Goal: Information Seeking & Learning: Learn about a topic

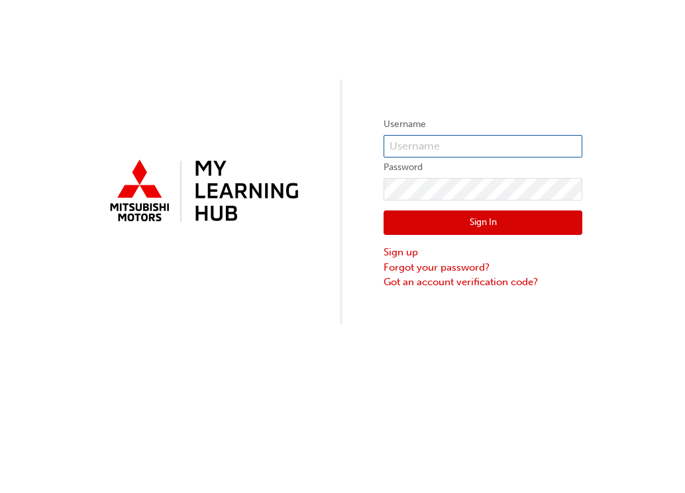
click at [420, 138] on input "text" at bounding box center [482, 146] width 199 height 23
type input "005879839"
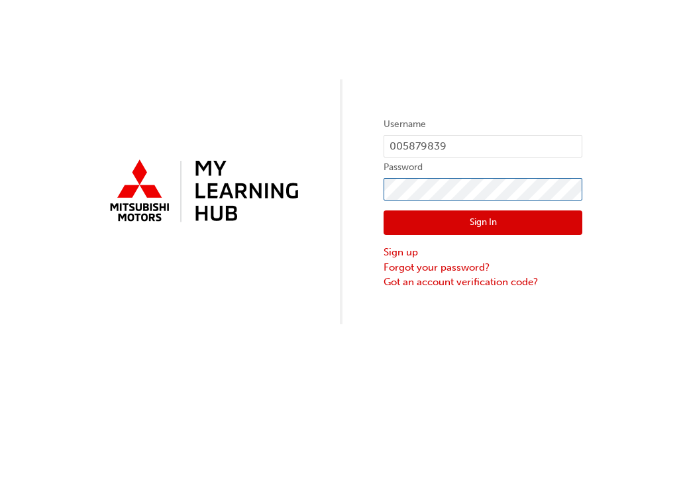
click button "Sign In" at bounding box center [482, 223] width 199 height 25
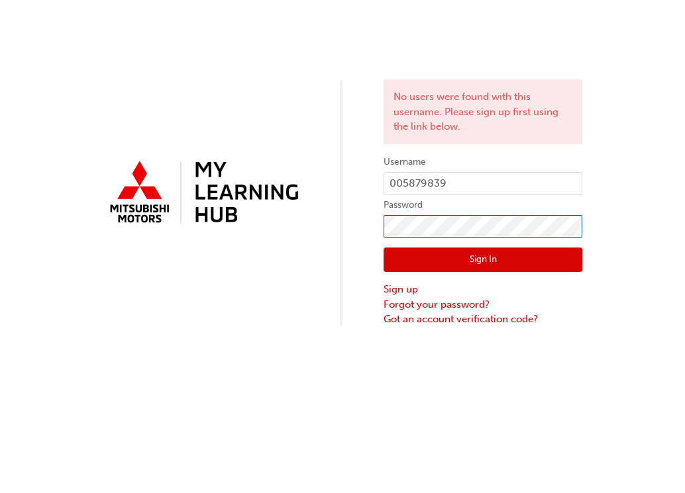
click button "Sign In" at bounding box center [482, 260] width 199 height 25
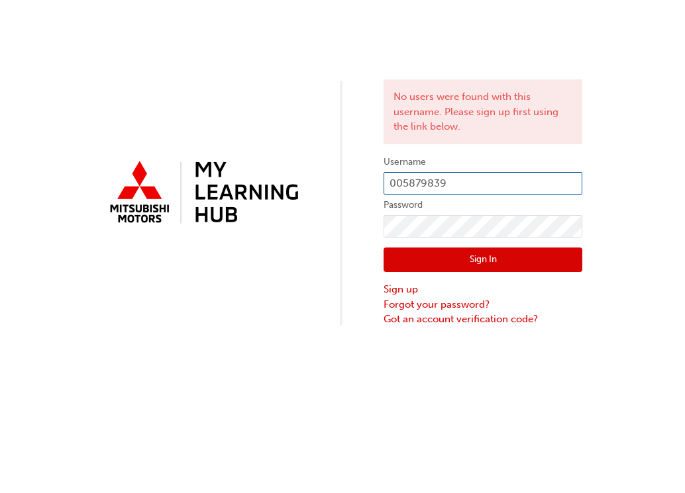
click at [389, 182] on input "005879839" at bounding box center [482, 183] width 199 height 23
type input "0005879839"
click at [457, 259] on button "Sign In" at bounding box center [482, 260] width 199 height 25
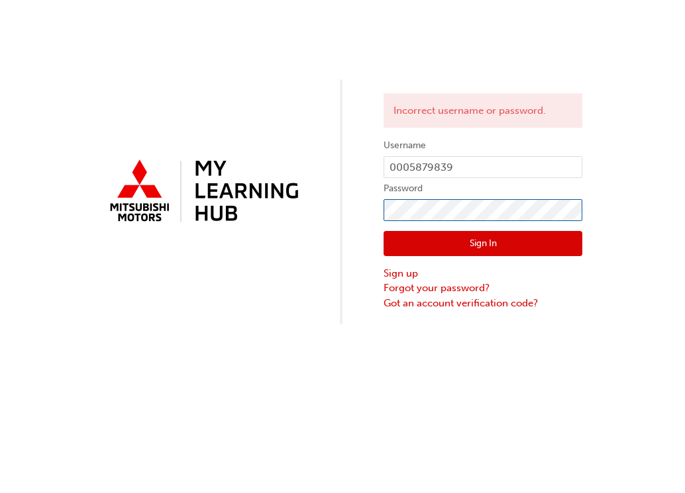
click button "Sign In" at bounding box center [482, 243] width 199 height 25
click at [464, 250] on button "Sign In" at bounding box center [482, 243] width 199 height 25
click at [452, 236] on button "Sign In" at bounding box center [482, 243] width 199 height 25
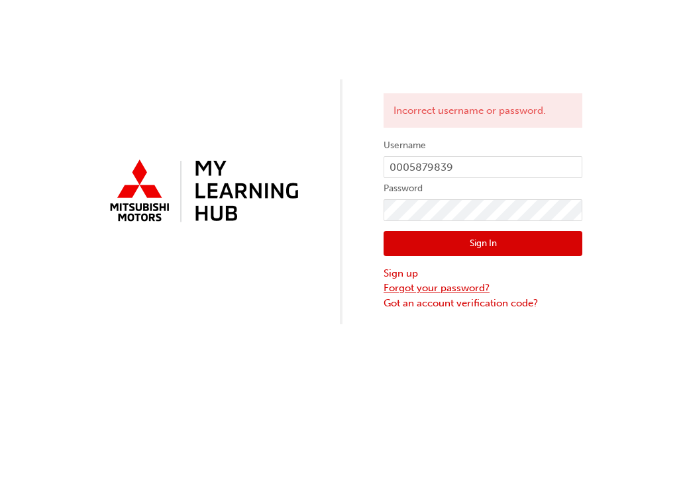
click at [469, 288] on link "Forgot your password?" at bounding box center [482, 288] width 199 height 15
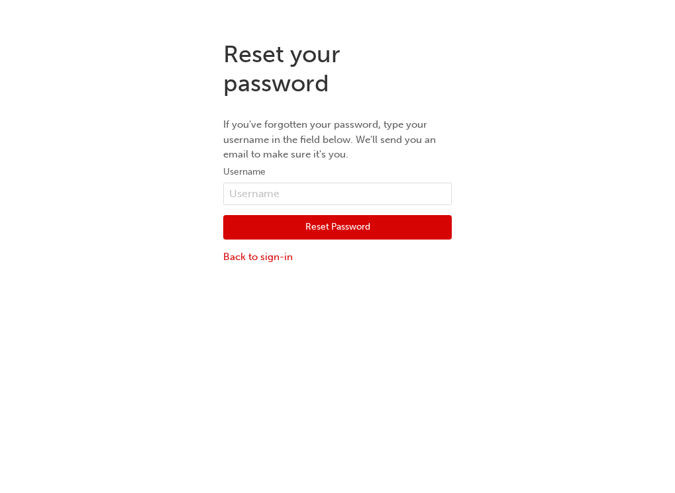
click at [412, 224] on button "Reset Password" at bounding box center [337, 227] width 228 height 25
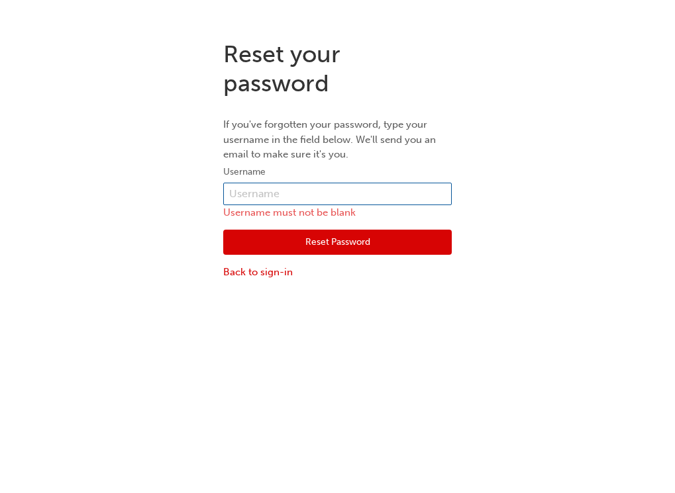
click at [320, 187] on input "text" at bounding box center [337, 194] width 228 height 23
type input "0005879839"
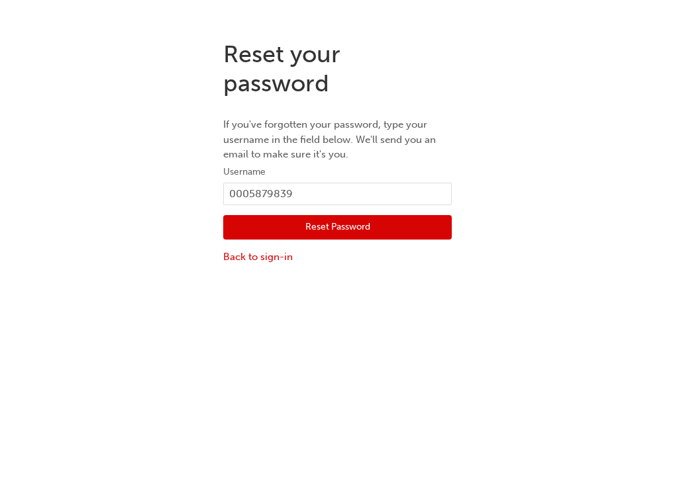
click at [327, 230] on button "Reset Password" at bounding box center [337, 227] width 228 height 25
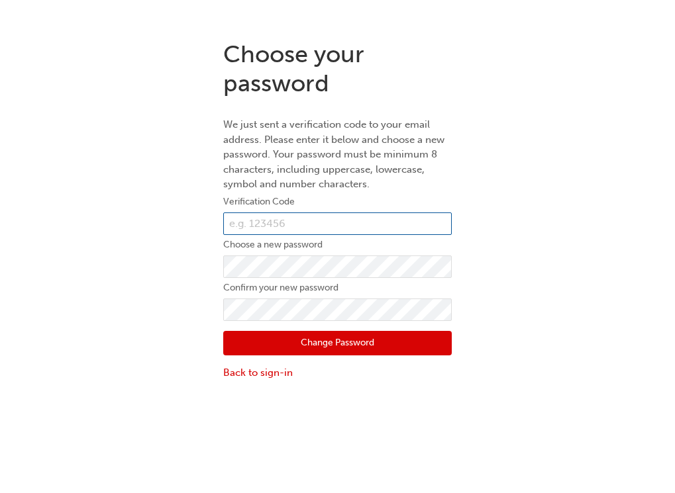
click at [288, 215] on input "text" at bounding box center [337, 224] width 228 height 23
type input "727621"
click at [223, 331] on button "Change Password" at bounding box center [337, 343] width 228 height 25
click at [296, 337] on button "Change Password" at bounding box center [337, 343] width 228 height 25
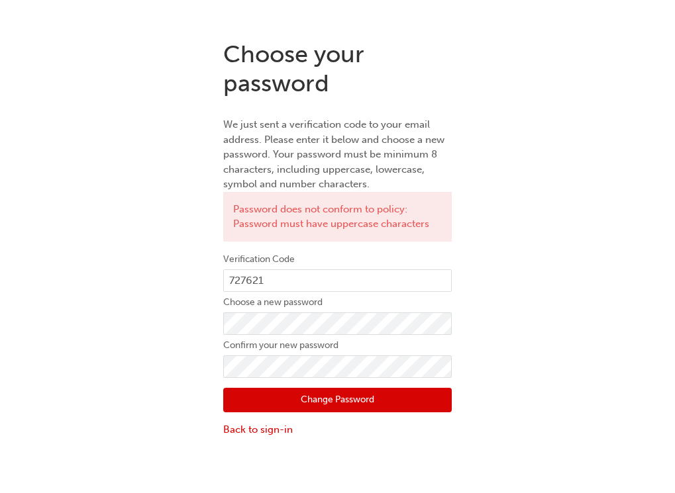
click at [300, 391] on button "Change Password" at bounding box center [337, 400] width 228 height 25
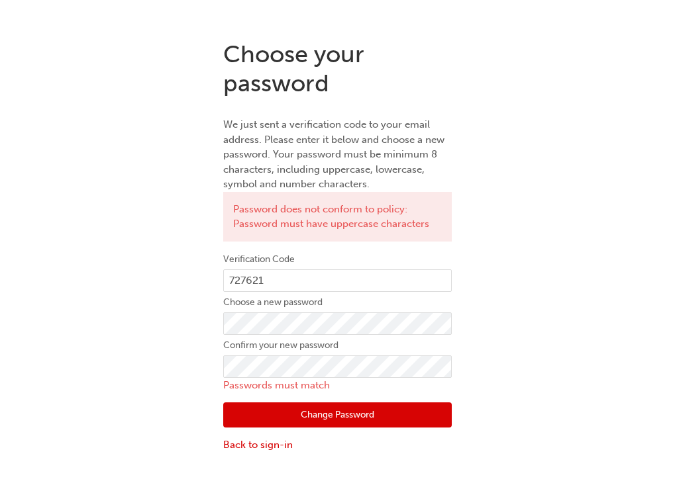
click at [322, 355] on form "Verification Code 727621 Choose a new password Confirm your new password Passwo…" at bounding box center [337, 352] width 228 height 201
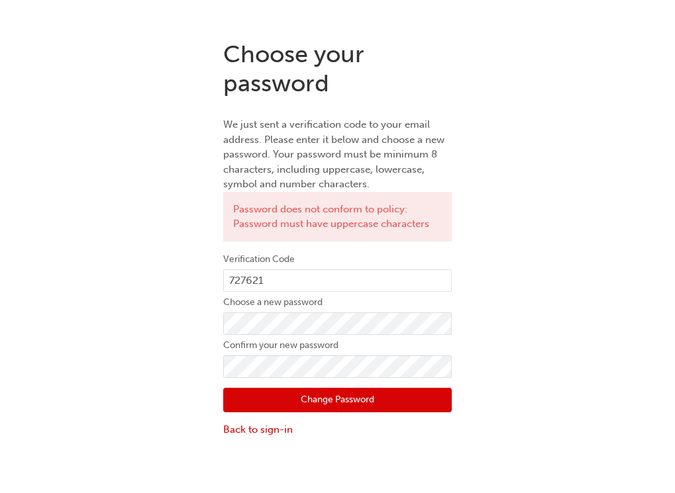
click at [324, 405] on button "Change Password" at bounding box center [337, 400] width 228 height 25
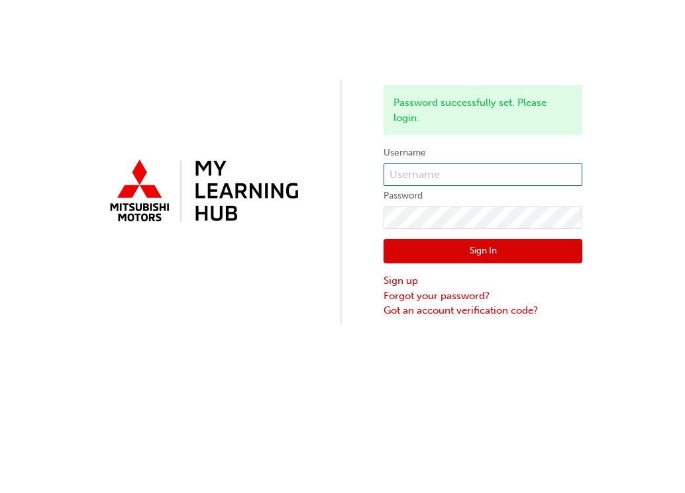
click at [469, 173] on input "text" at bounding box center [482, 175] width 199 height 23
type input "0005879839"
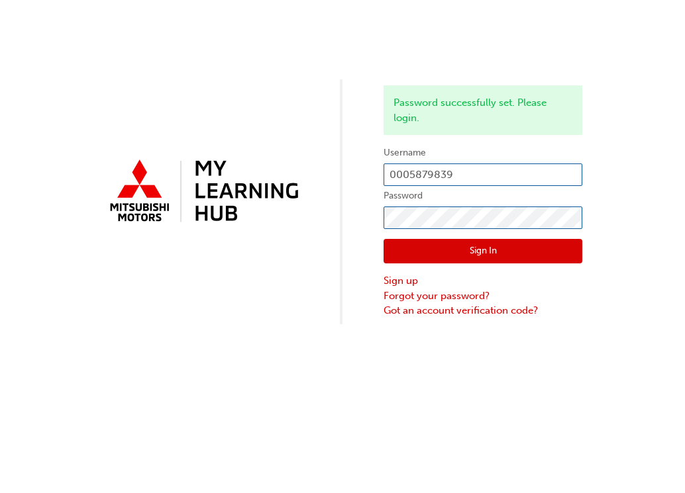
click button "Sign In" at bounding box center [482, 251] width 199 height 25
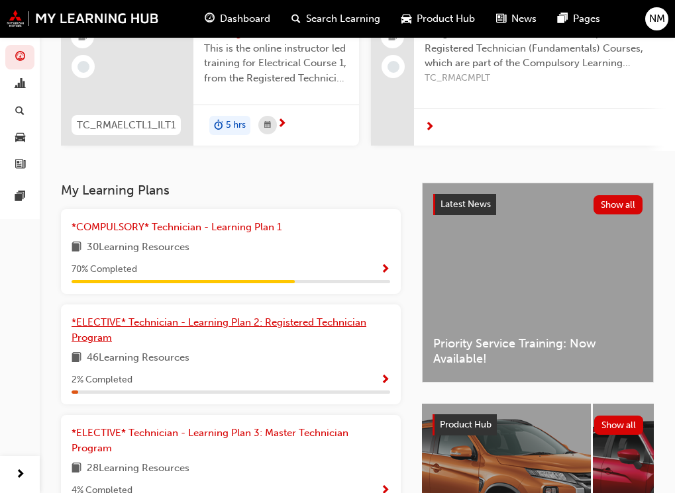
scroll to position [199, 0]
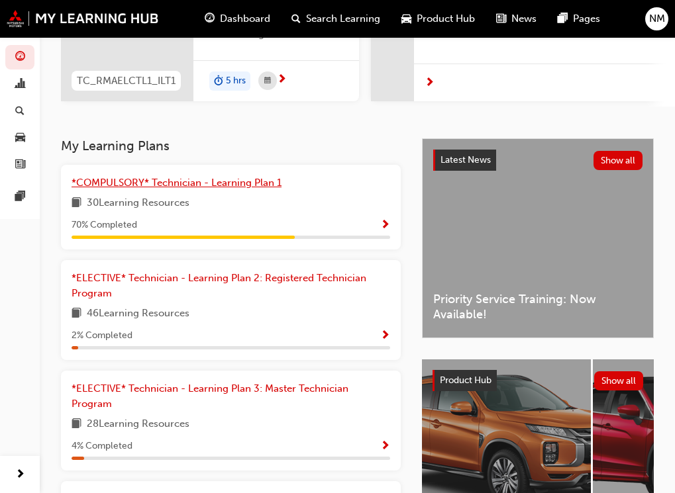
click at [220, 189] on span "*COMPULSORY* Technician - Learning Plan 1" at bounding box center [177, 183] width 210 height 12
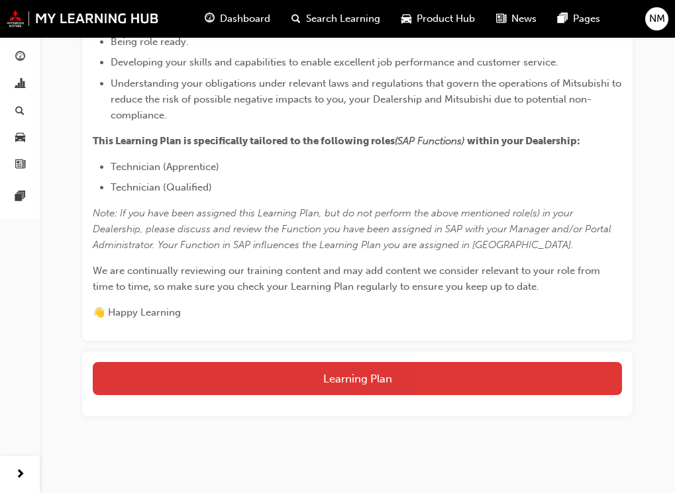
scroll to position [405, 0]
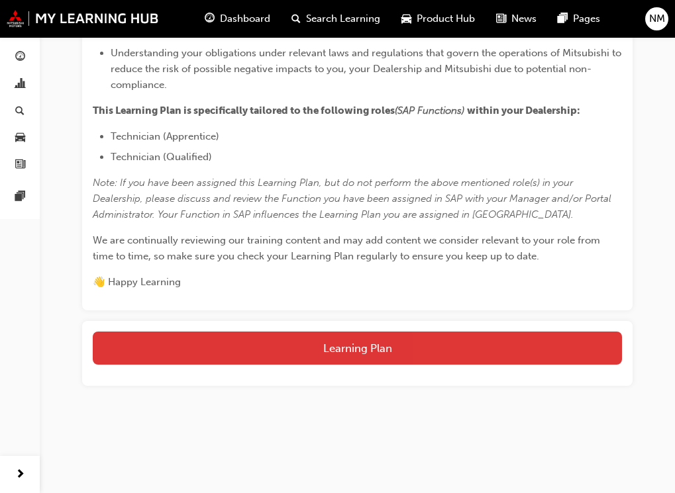
click at [366, 349] on button "Learning Plan" at bounding box center [357, 348] width 529 height 33
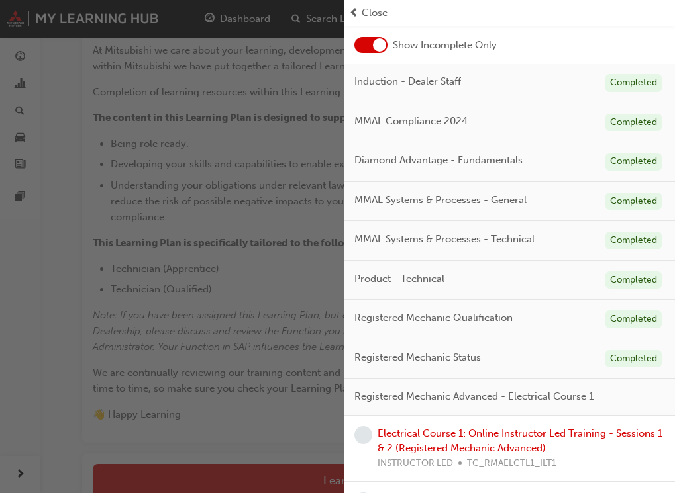
scroll to position [265, 0]
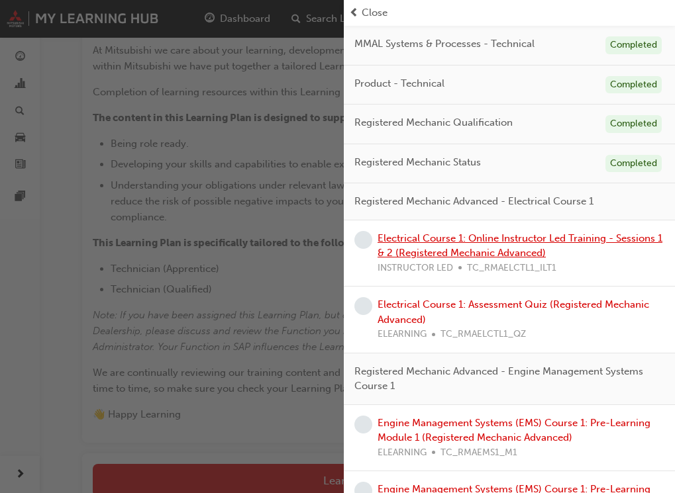
click at [541, 250] on link "Electrical Course 1: Online Instructor Led Training - Sessions 1 & 2 (Registere…" at bounding box center [519, 245] width 285 height 27
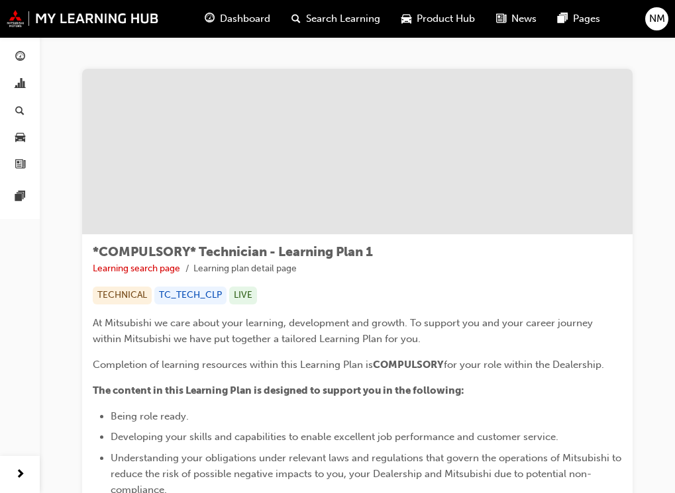
click at [264, 9] on div "Dashboard" at bounding box center [237, 18] width 87 height 27
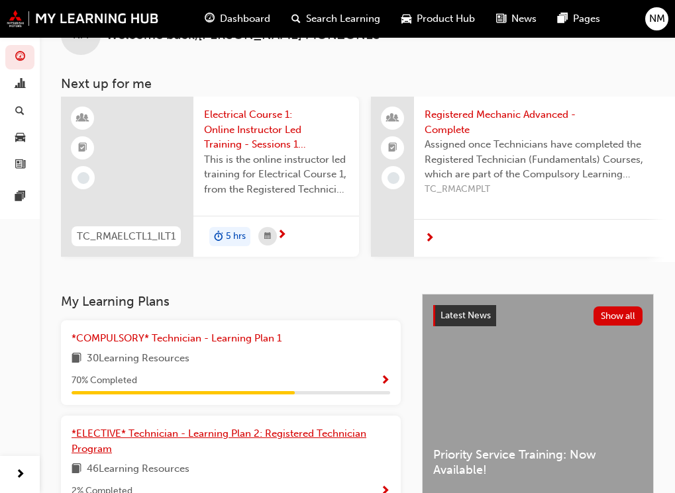
scroll to position [66, 0]
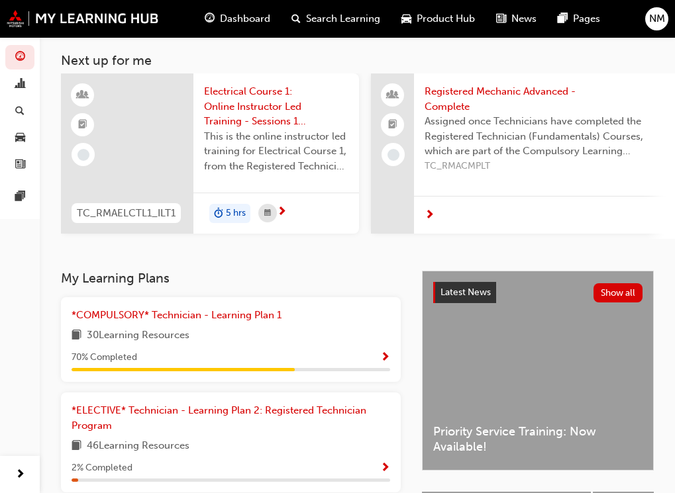
click at [284, 365] on div "70 % Completed" at bounding box center [231, 358] width 318 height 17
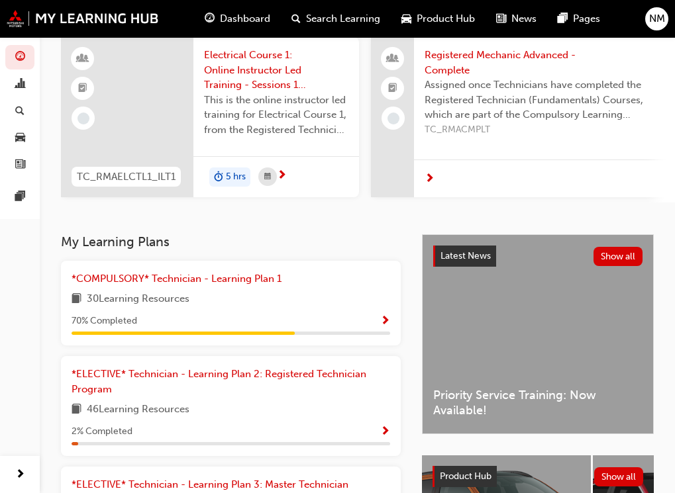
scroll to position [85, 0]
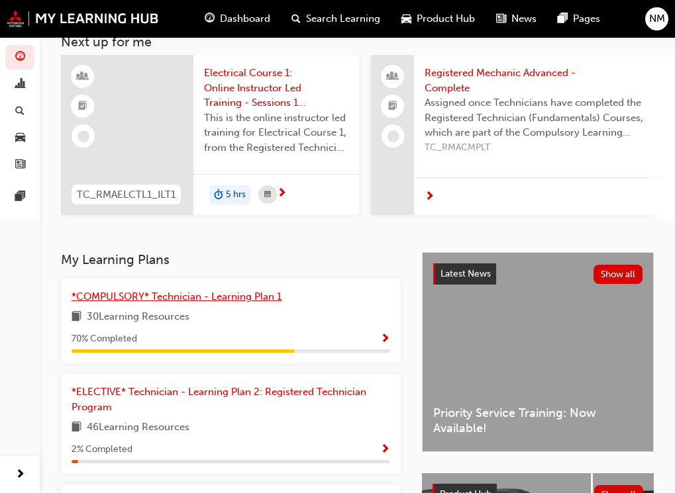
click at [137, 303] on span "*COMPULSORY* Technician - Learning Plan 1" at bounding box center [177, 297] width 210 height 12
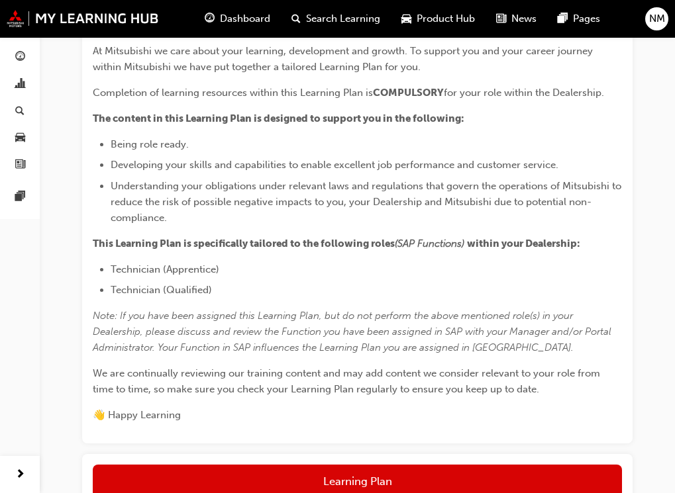
scroll to position [405, 0]
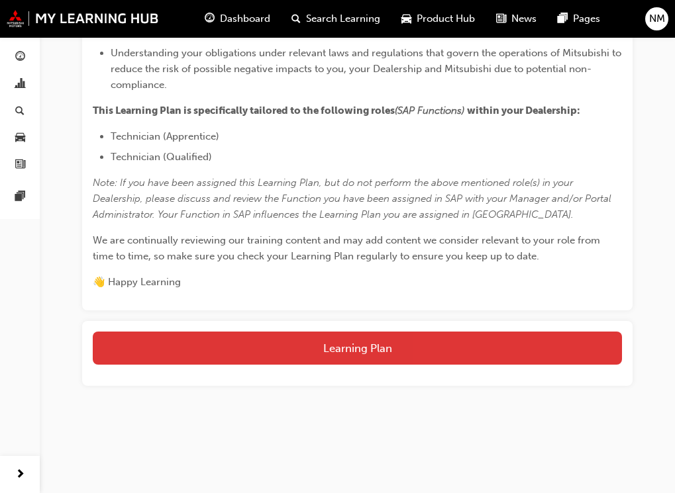
click at [155, 348] on button "Learning Plan" at bounding box center [357, 348] width 529 height 33
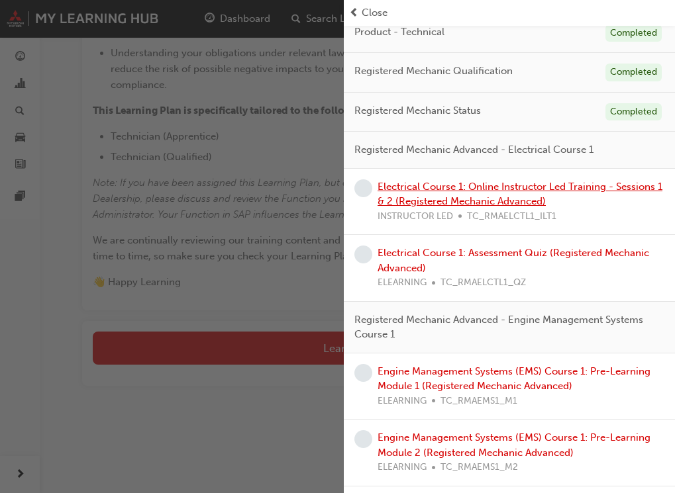
scroll to position [265, 0]
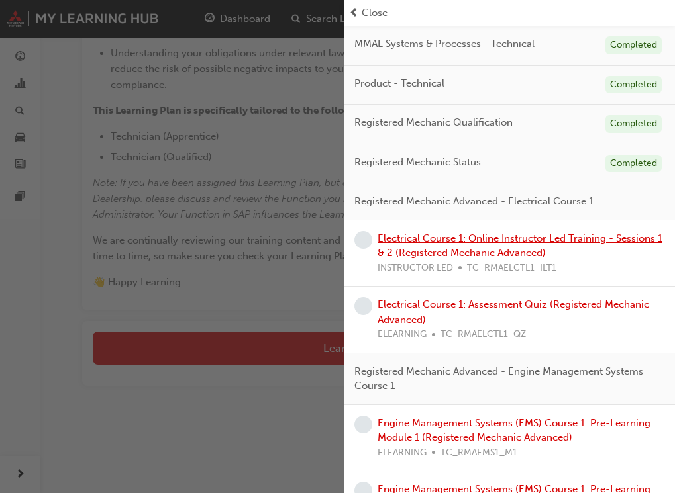
click at [492, 247] on link "Electrical Course 1: Online Instructor Led Training - Sessions 1 & 2 (Registere…" at bounding box center [519, 245] width 285 height 27
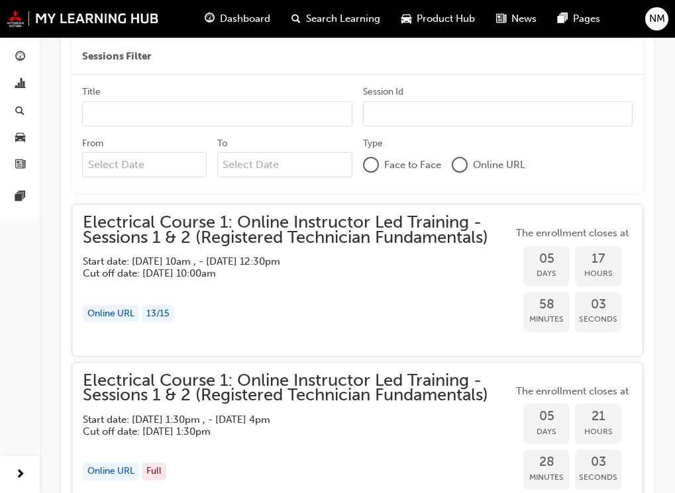
scroll to position [1006, 0]
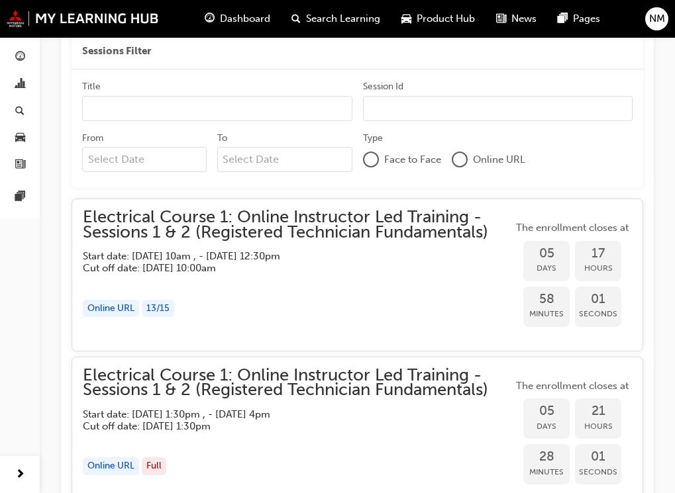
click at [99, 309] on div "Online URL" at bounding box center [111, 309] width 56 height 18
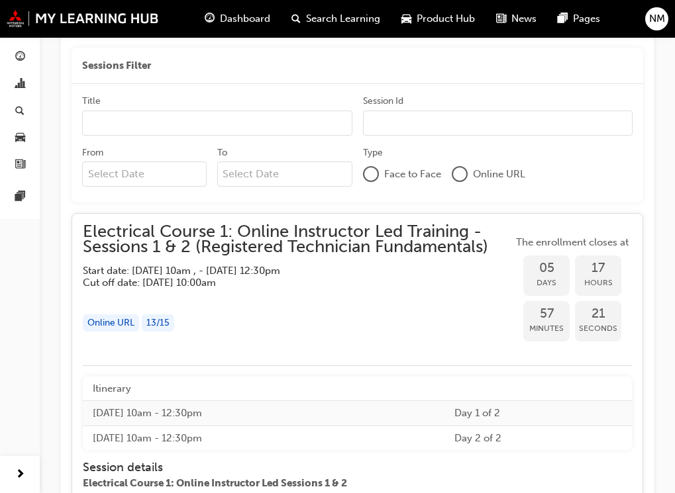
scroll to position [993, 0]
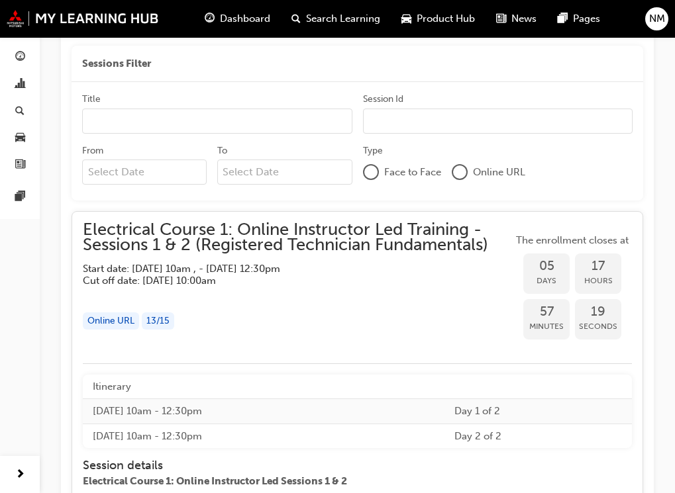
click at [257, 241] on span "Electrical Course 1: Online Instructor Led Training - Sessions 1 & 2 (Registere…" at bounding box center [298, 237] width 430 height 30
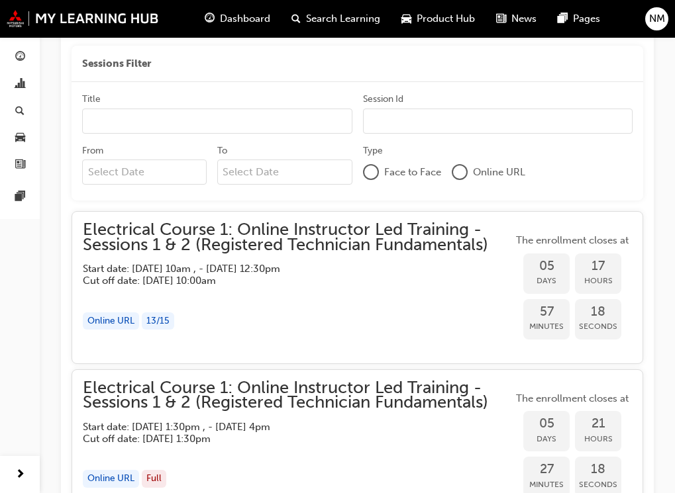
click at [257, 241] on span "Electrical Course 1: Online Instructor Led Training - Sessions 1 & 2 (Registere…" at bounding box center [298, 237] width 430 height 30
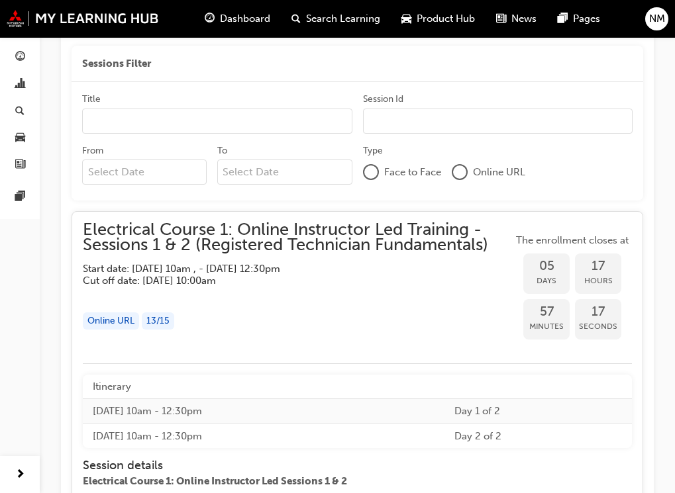
click at [257, 241] on span "Electrical Course 1: Online Instructor Led Training - Sessions 1 & 2 (Registere…" at bounding box center [298, 237] width 430 height 30
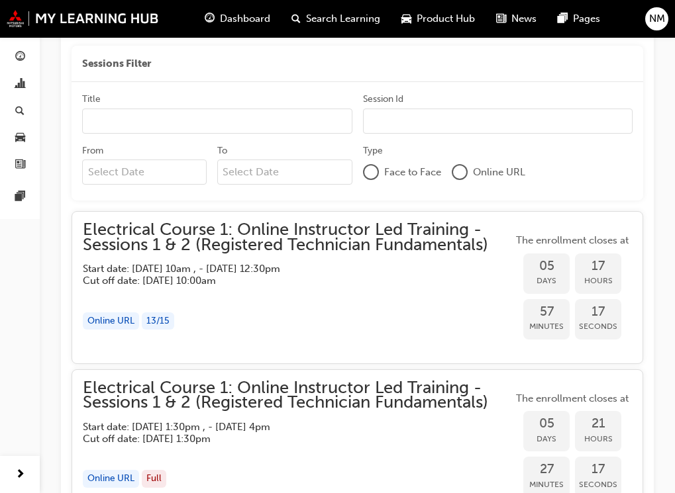
click at [257, 241] on span "Electrical Course 1: Online Instructor Led Training - Sessions 1 & 2 (Registere…" at bounding box center [298, 237] width 430 height 30
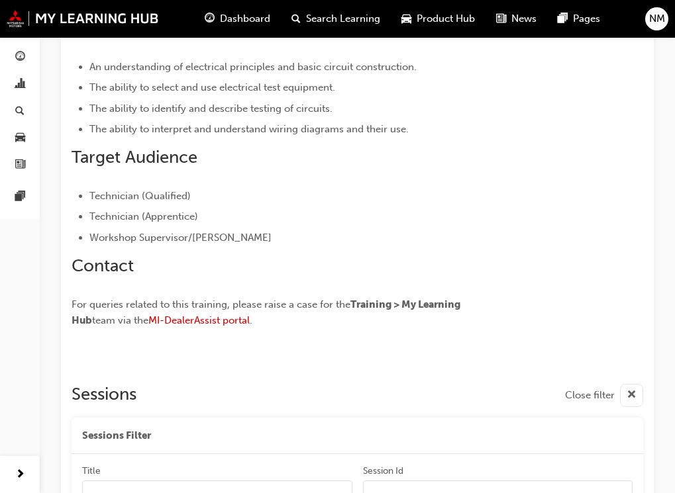
scroll to position [596, 0]
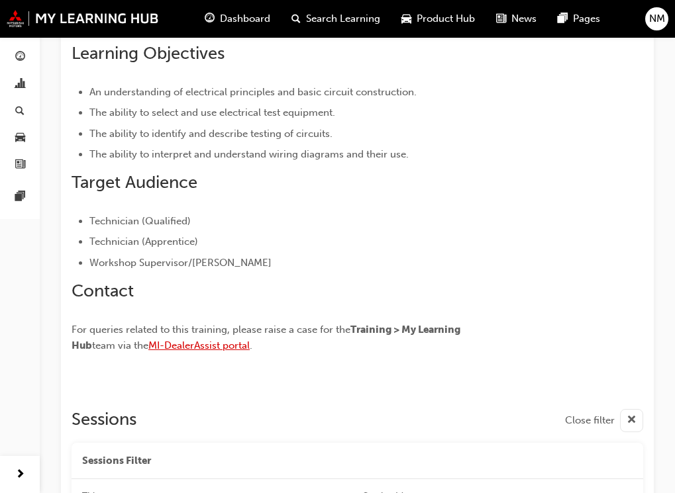
click at [173, 347] on span "MI-DealerAssist portal" at bounding box center [198, 346] width 101 height 12
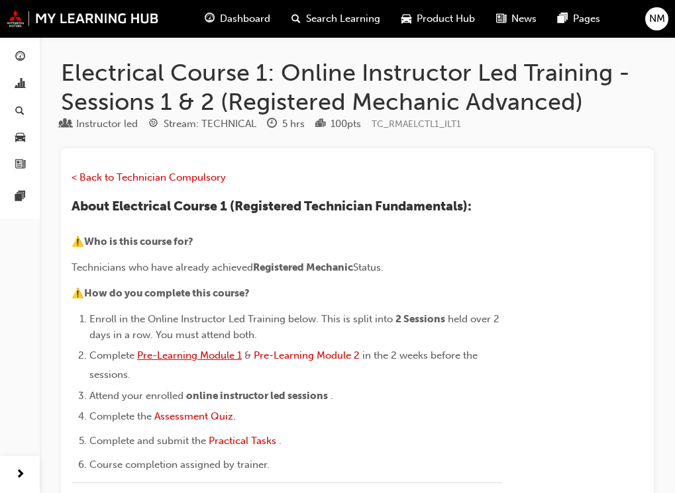
click at [182, 359] on span "Pre-Learning Module 1" at bounding box center [189, 356] width 105 height 12
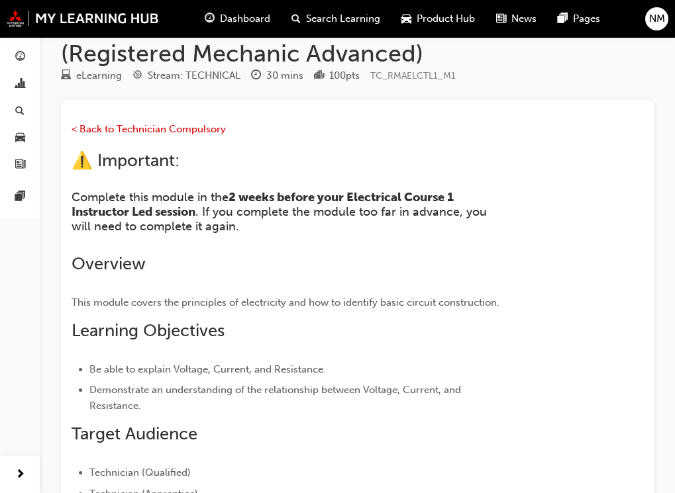
scroll to position [46, 0]
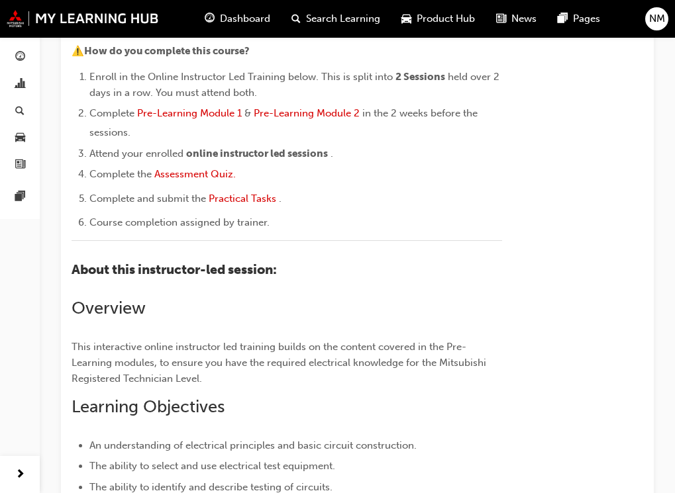
scroll to position [219, 0]
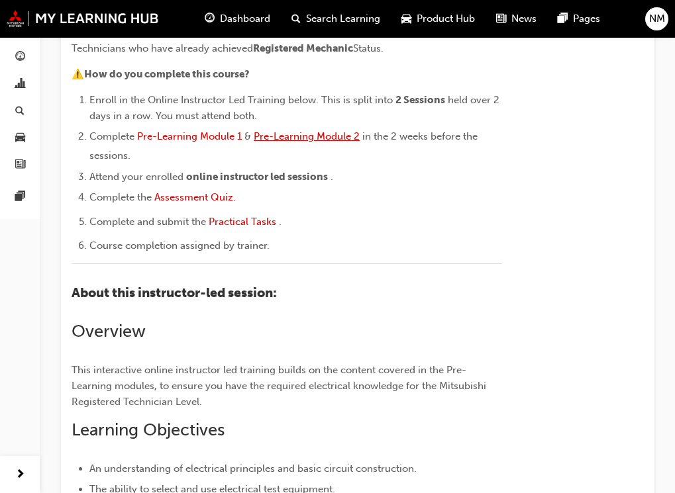
click at [311, 135] on span "Pre-Learning Module 2" at bounding box center [307, 136] width 106 height 12
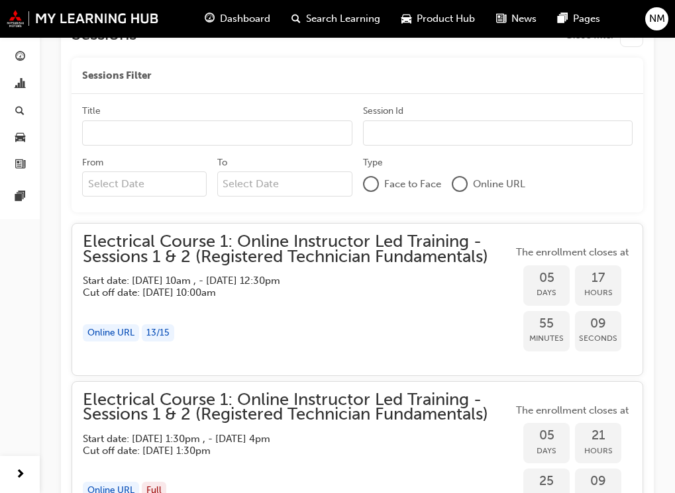
scroll to position [1014, 0]
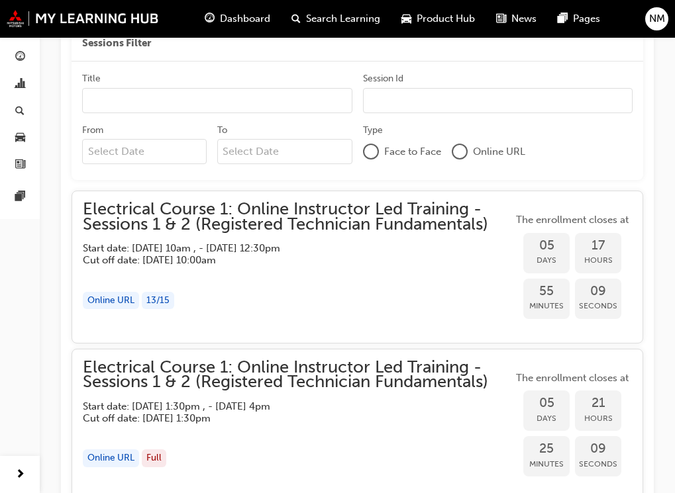
click at [208, 222] on span "Electrical Course 1: Online Instructor Led Training - Sessions 1 & 2 (Registere…" at bounding box center [298, 217] width 430 height 30
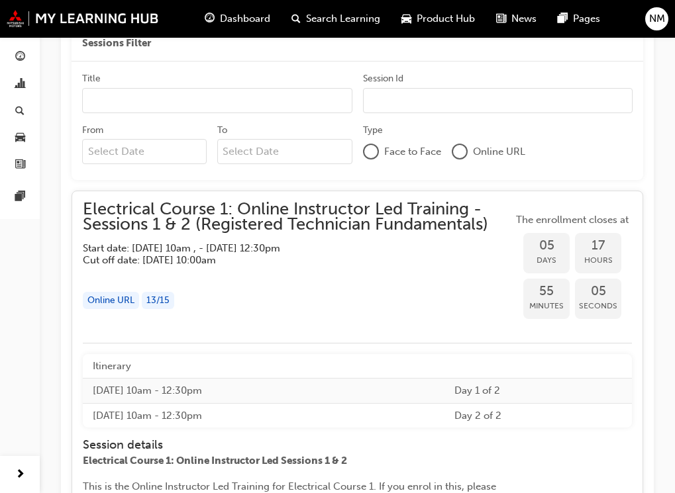
click at [121, 297] on div "Online URL" at bounding box center [111, 301] width 56 height 18
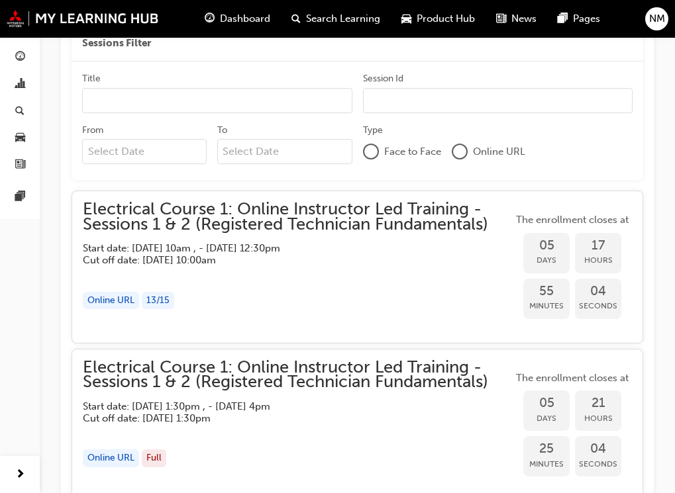
click at [121, 297] on div "Online URL" at bounding box center [111, 301] width 56 height 18
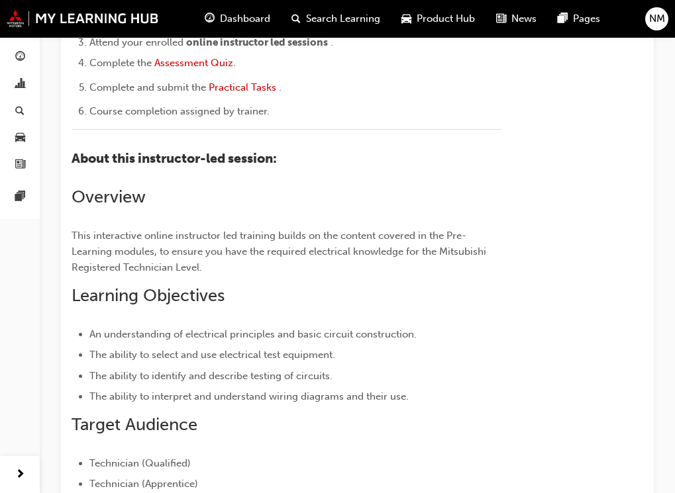
scroll to position [153, 0]
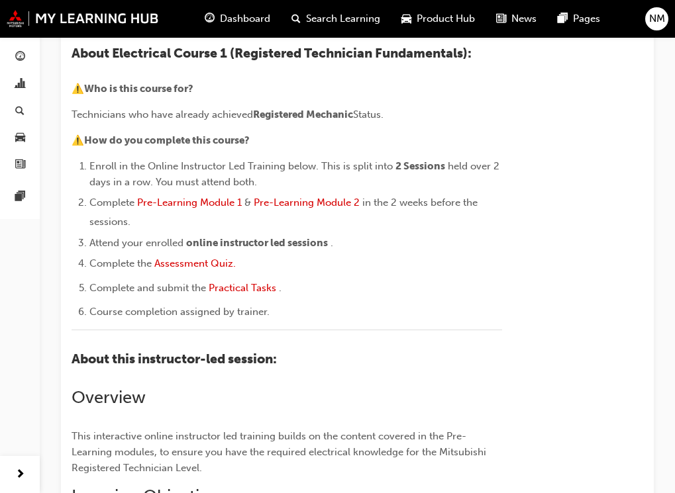
click at [246, 15] on span "Dashboard" at bounding box center [245, 18] width 50 height 15
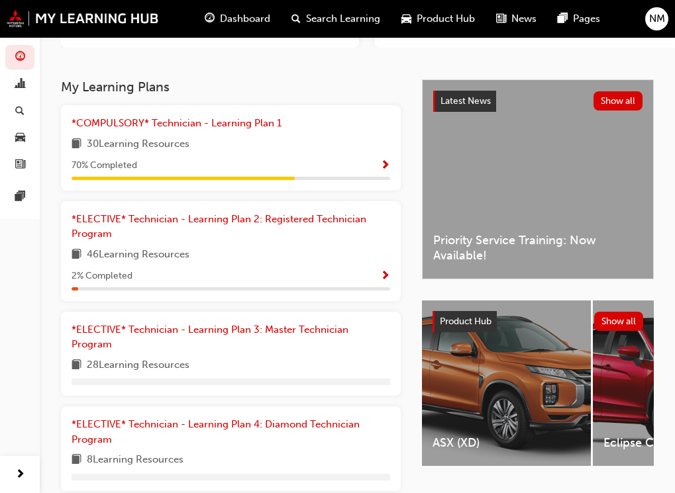
scroll to position [265, 0]
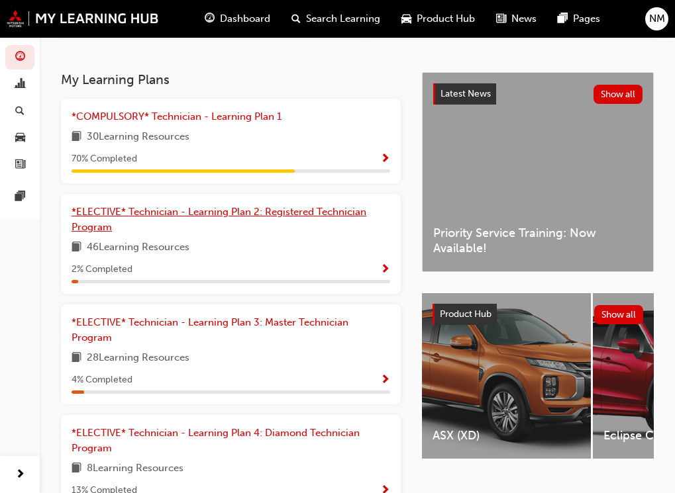
click at [248, 222] on span "*ELECTIVE* Technician - Learning Plan 2: Registered Technician Program" at bounding box center [219, 219] width 295 height 27
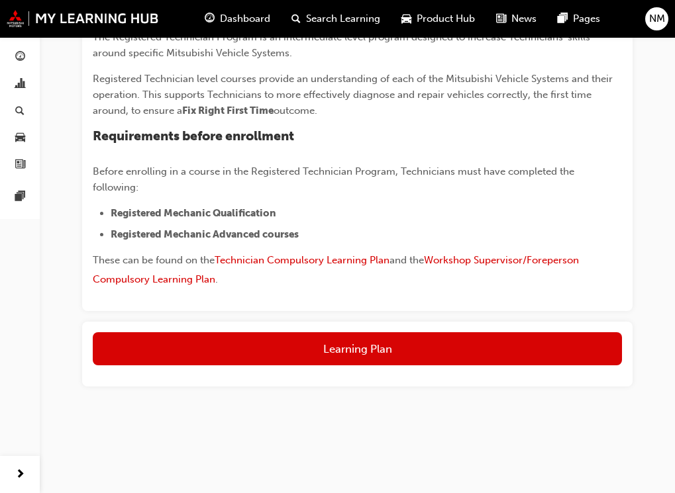
scroll to position [322, 0]
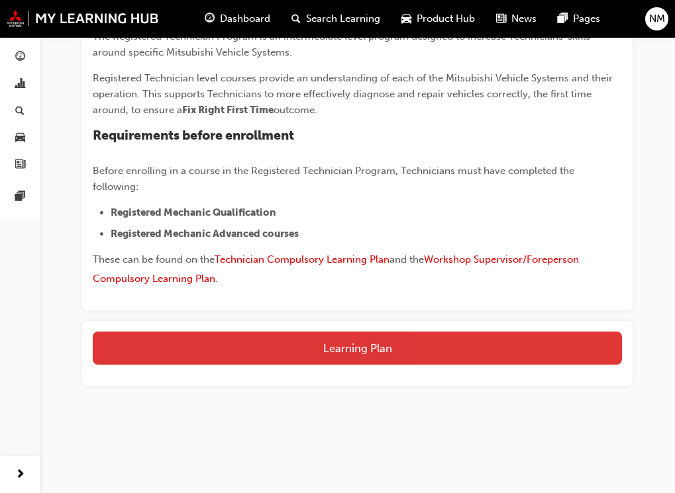
click at [234, 359] on button "Learning Plan" at bounding box center [357, 348] width 529 height 33
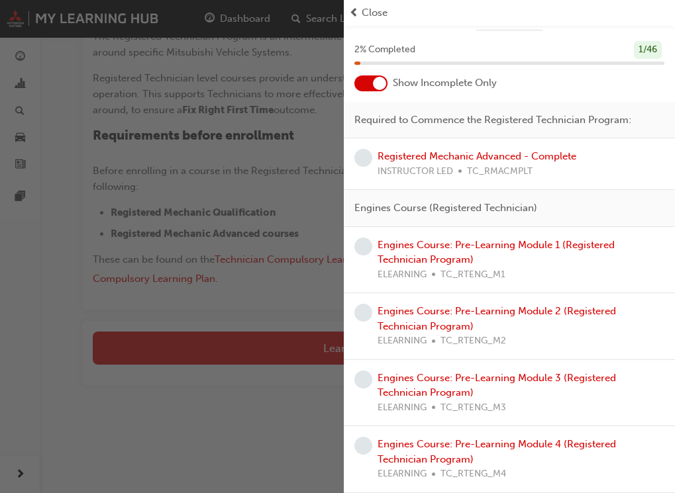
scroll to position [66, 0]
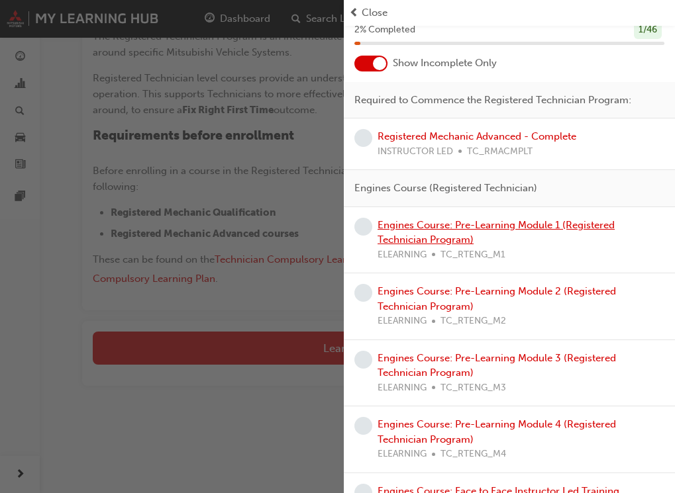
click at [465, 226] on link "Engines Course: Pre-Learning Module 1 (Registered Technician Program)" at bounding box center [495, 232] width 237 height 27
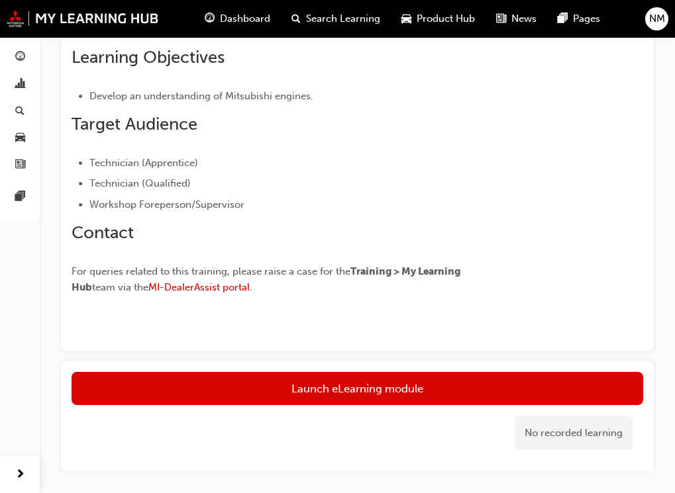
click at [368, 387] on link "Launch eLearning module" at bounding box center [357, 388] width 571 height 33
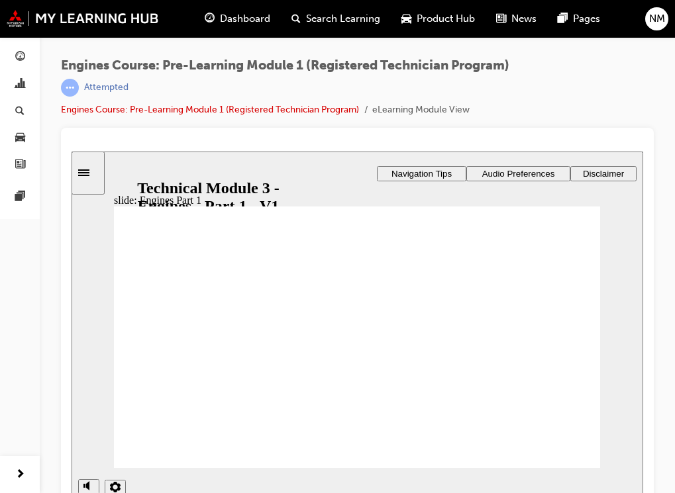
scroll to position [18, 0]
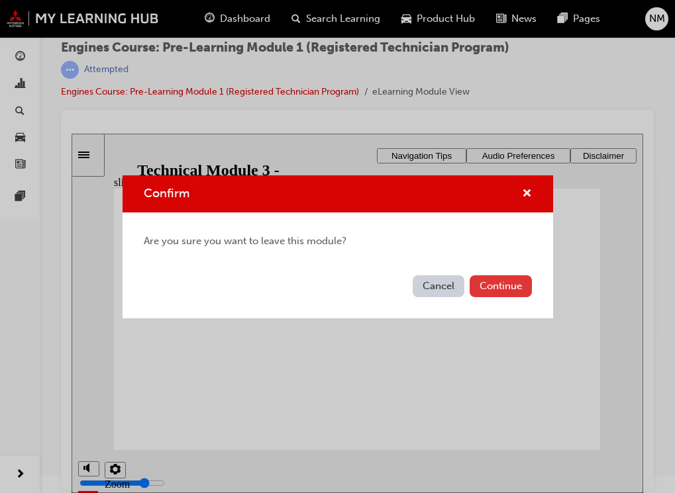
click at [493, 288] on button "Continue" at bounding box center [500, 286] width 62 height 22
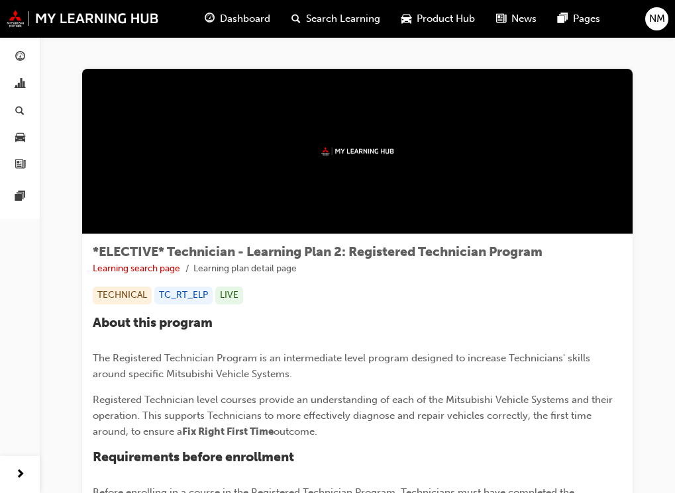
click at [242, 11] on span "Dashboard" at bounding box center [245, 18] width 50 height 15
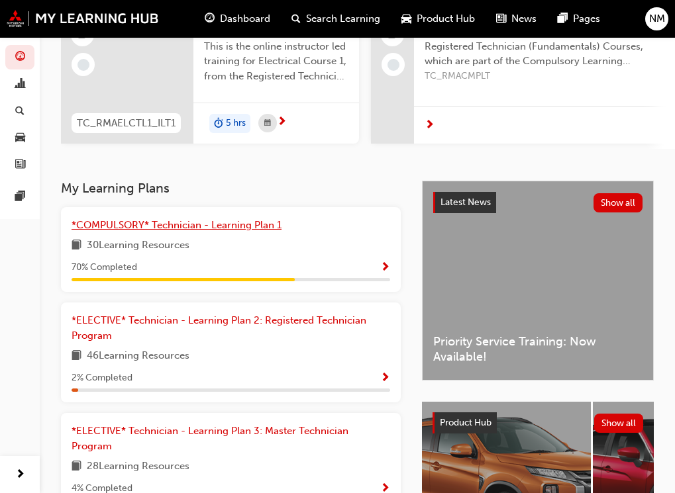
scroll to position [132, 0]
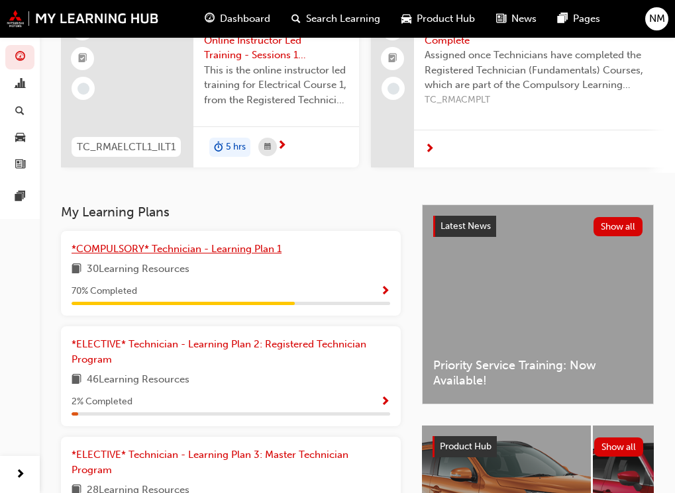
click at [246, 254] on span "*COMPULSORY* Technician - Learning Plan 1" at bounding box center [177, 249] width 210 height 12
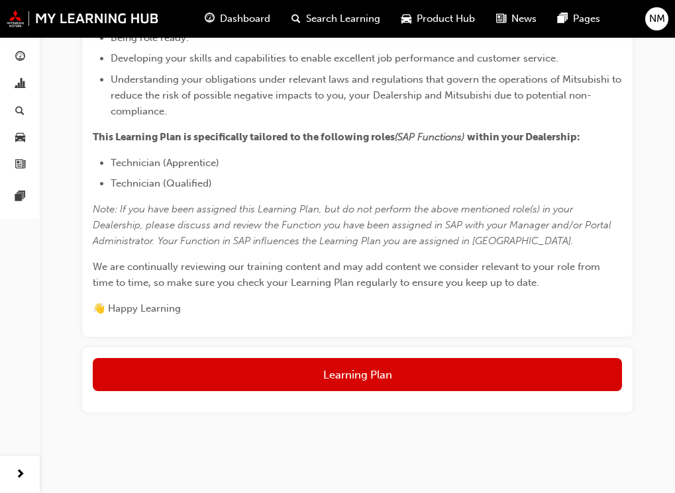
scroll to position [405, 0]
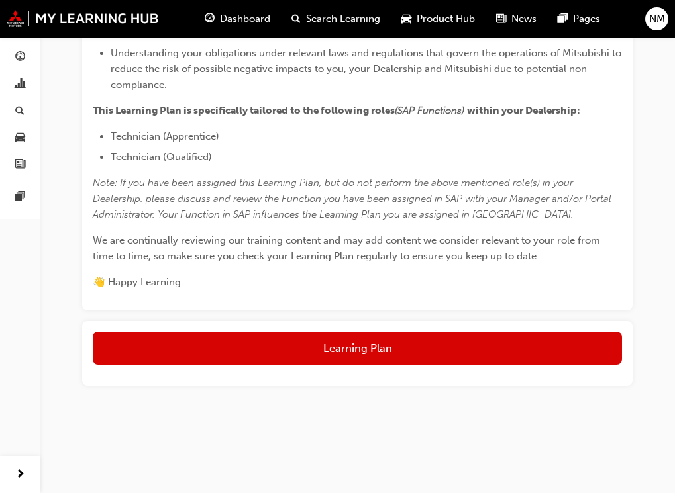
click at [364, 367] on div "Learning Plan" at bounding box center [357, 353] width 550 height 65
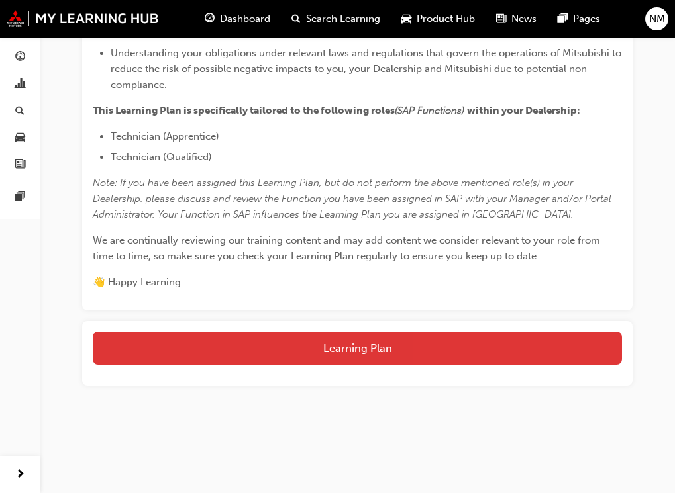
click at [363, 356] on button "Learning Plan" at bounding box center [357, 348] width 529 height 33
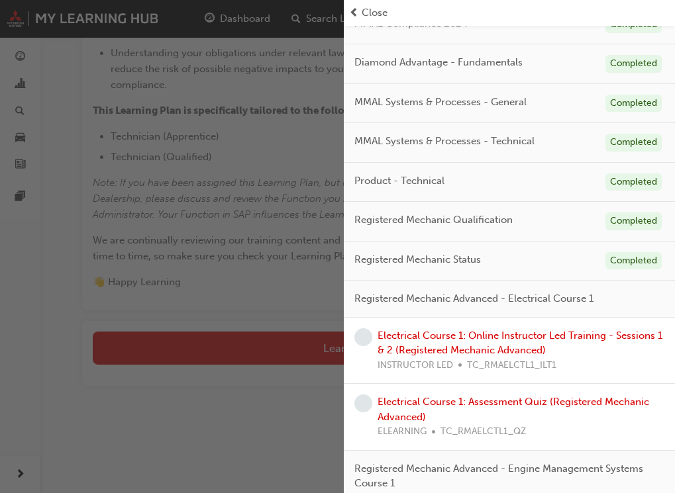
scroll to position [199, 0]
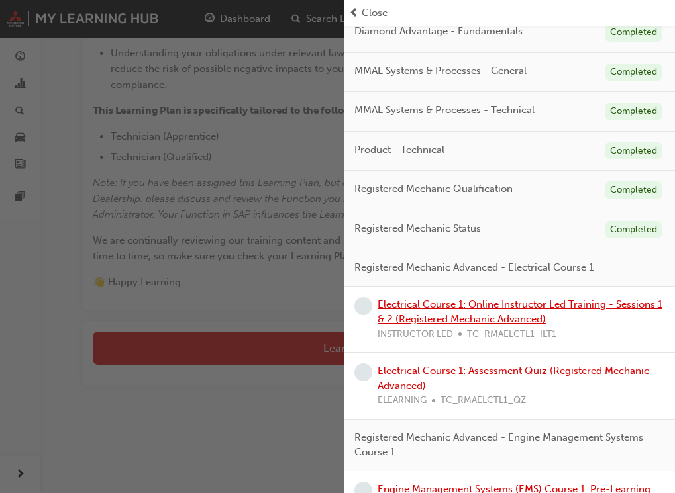
click at [503, 316] on link "Electrical Course 1: Online Instructor Led Training - Sessions 1 & 2 (Registere…" at bounding box center [519, 312] width 285 height 27
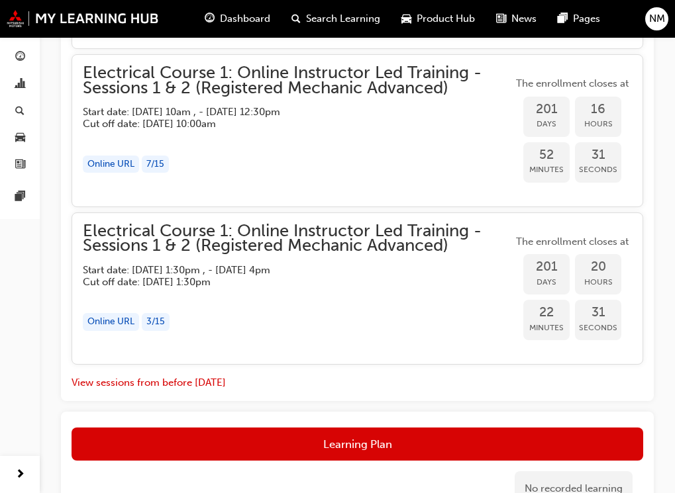
scroll to position [1902, 0]
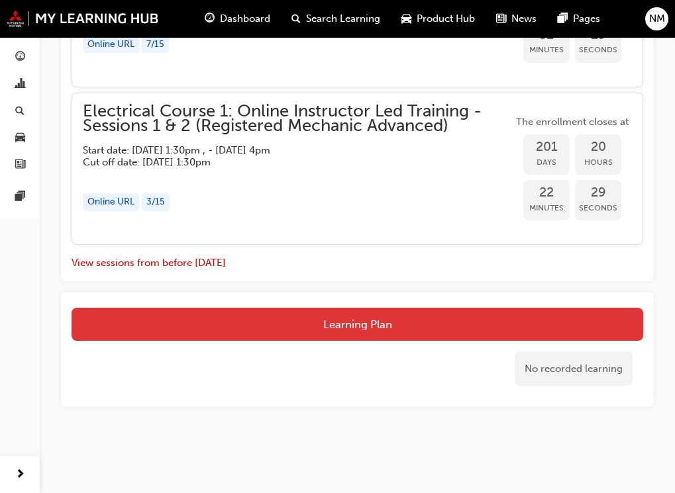
click at [210, 326] on button "Learning Plan" at bounding box center [357, 324] width 571 height 33
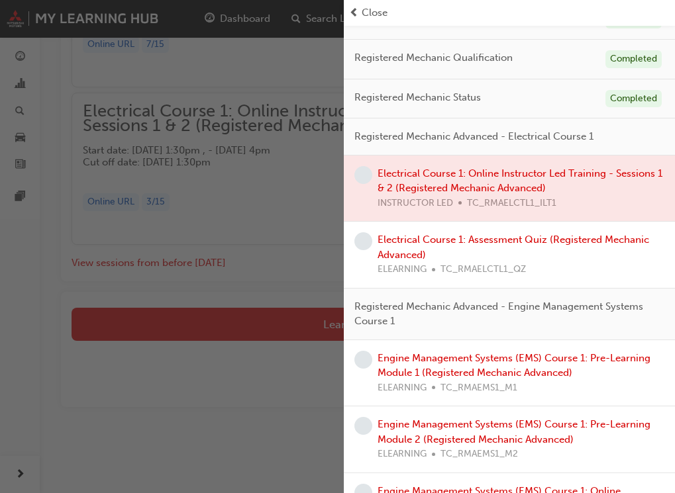
scroll to position [331, 0]
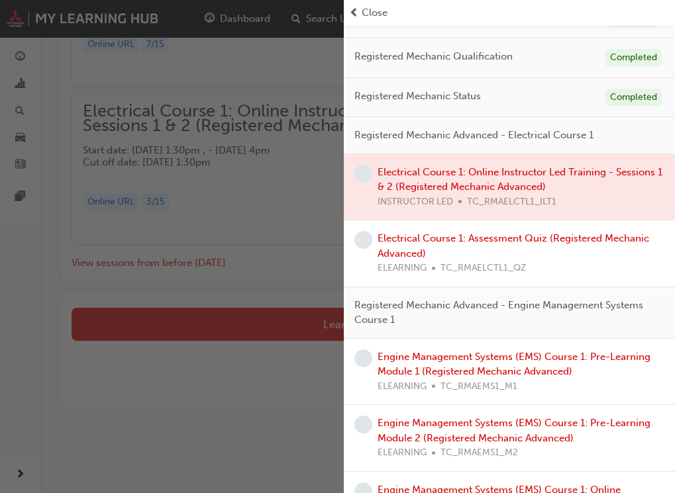
click at [361, 174] on span "learningRecordVerb_NONE-icon" at bounding box center [363, 174] width 18 height 18
click at [463, 310] on span "Registered Mechanic Advanced - Engine Management Systems Course 1" at bounding box center [503, 313] width 299 height 30
click at [473, 369] on link "Engine Management Systems (EMS) Course 1: Pre-Learning Module 1 (Registered Mec…" at bounding box center [513, 364] width 273 height 27
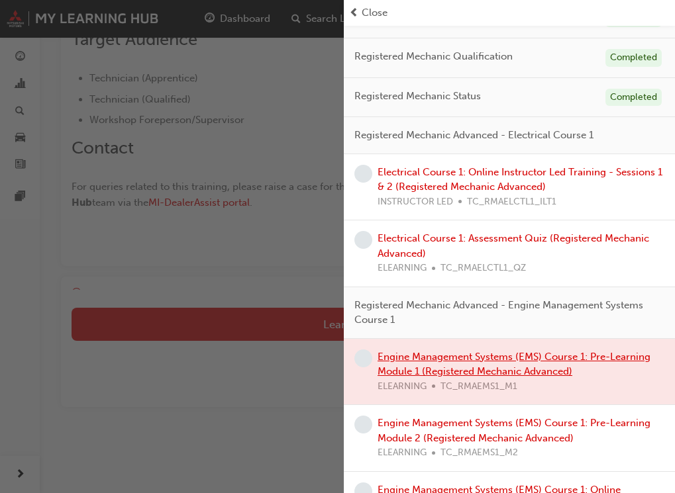
scroll to position [446, 0]
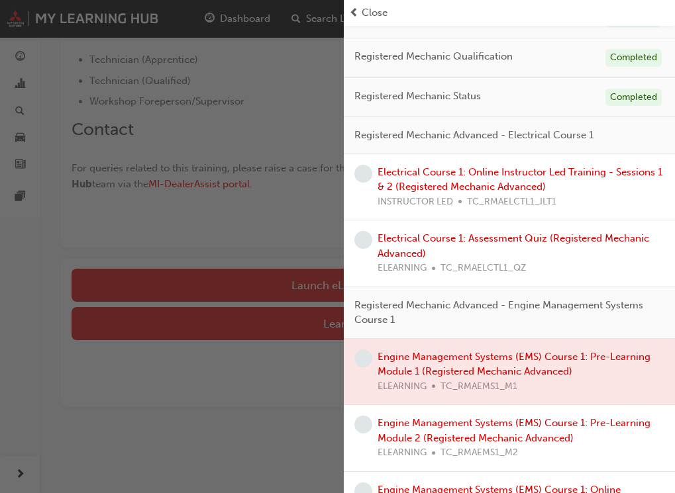
click at [217, 396] on div "button" at bounding box center [172, 246] width 344 height 493
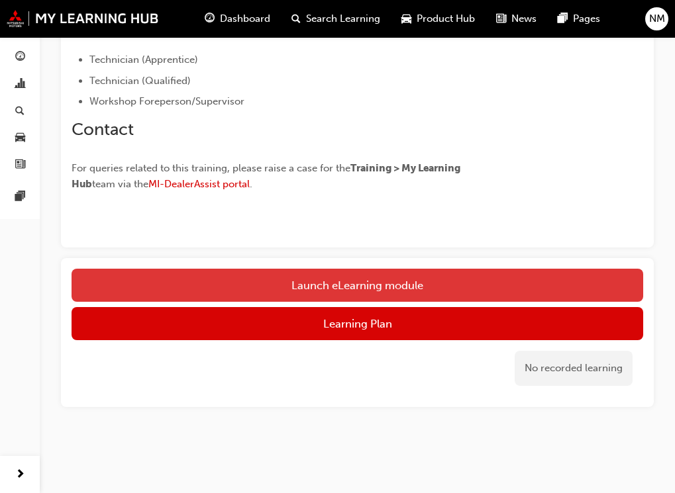
click at [387, 287] on link "Launch eLearning module" at bounding box center [357, 285] width 571 height 33
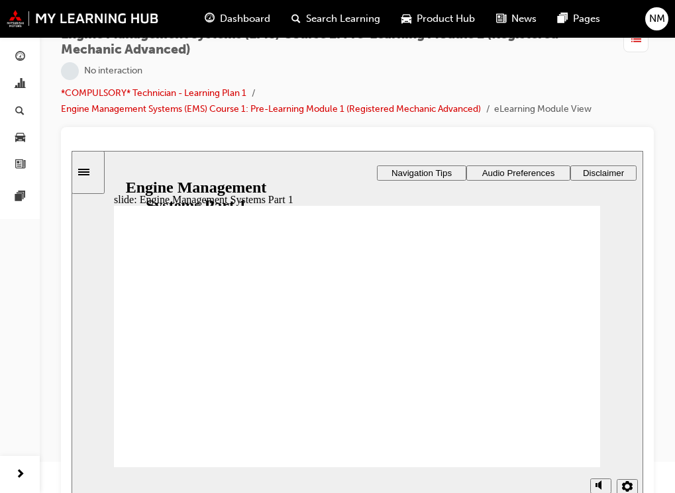
scroll to position [48, 0]
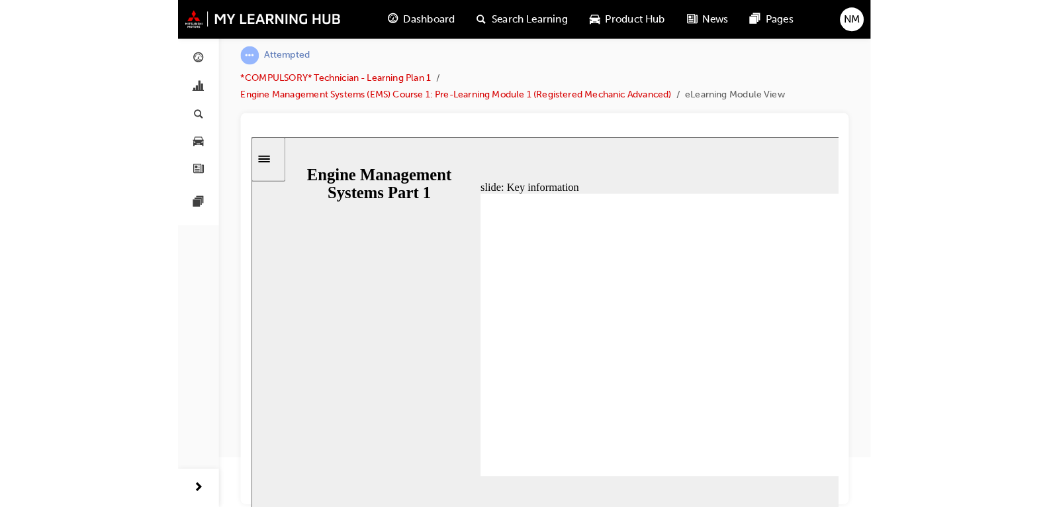
scroll to position [0, 0]
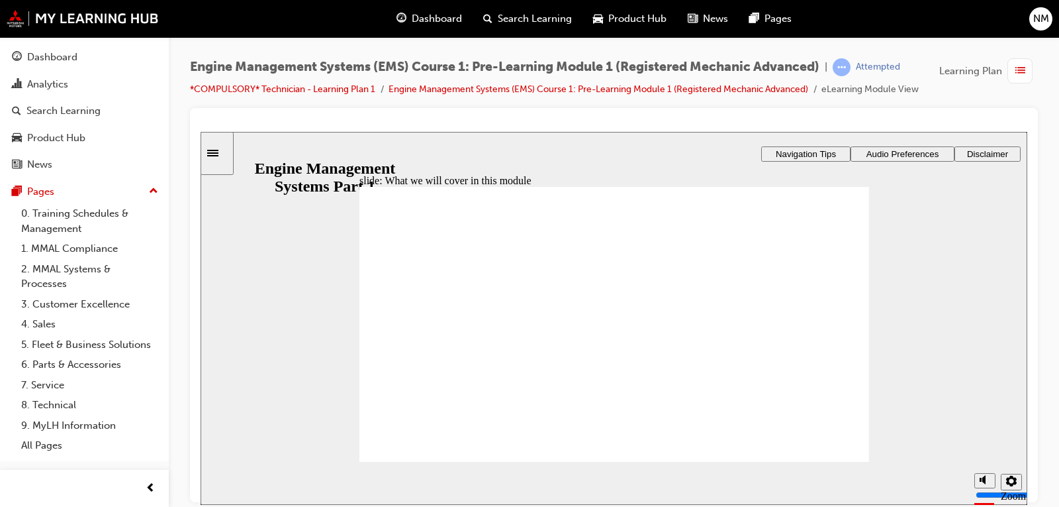
drag, startPoint x: 452, startPoint y: 404, endPoint x: 589, endPoint y: 396, distance: 137.3
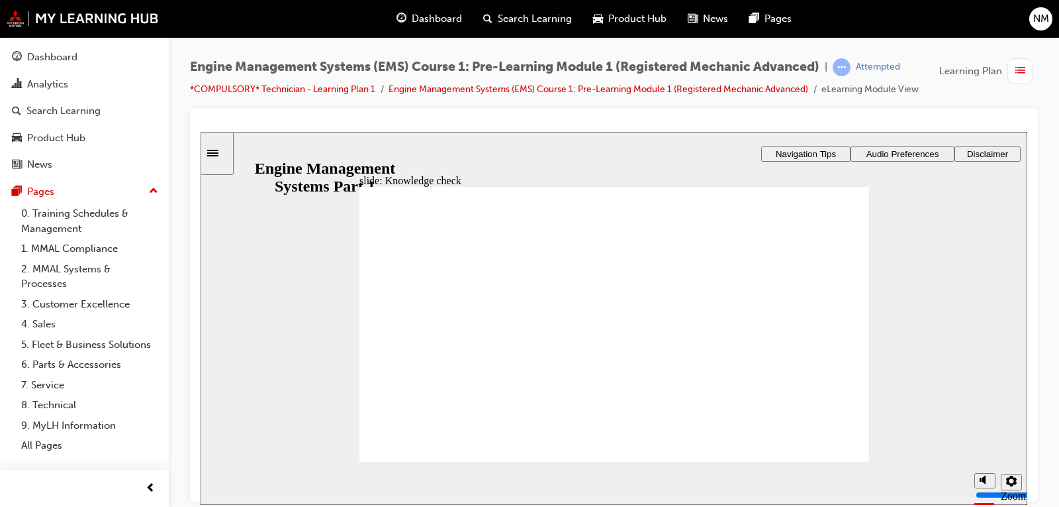
drag, startPoint x: 424, startPoint y: 266, endPoint x: 578, endPoint y: 296, distance: 157.3
drag, startPoint x: 426, startPoint y: 435, endPoint x: 727, endPoint y: 364, distance: 309.5
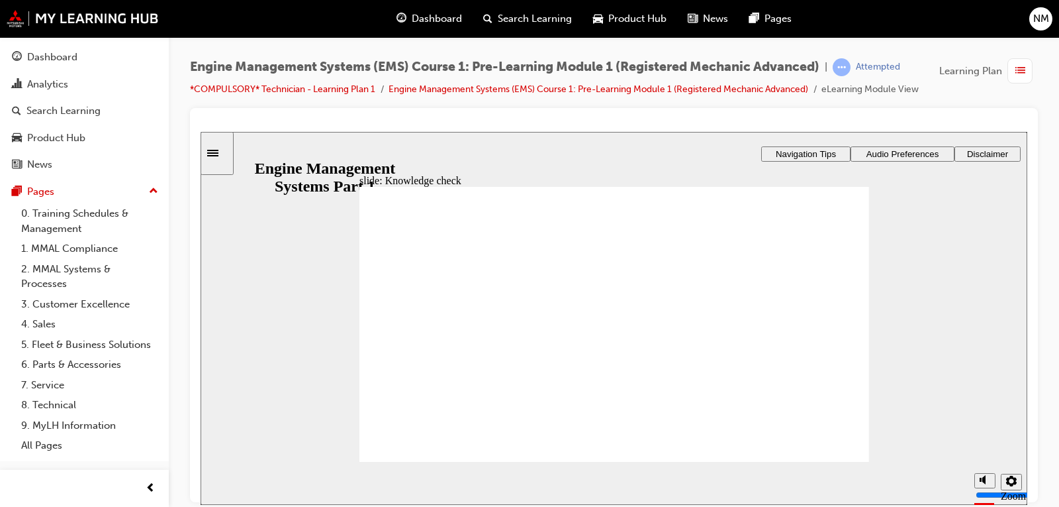
drag, startPoint x: 403, startPoint y: 430, endPoint x: 678, endPoint y: 328, distance: 293.7
drag, startPoint x: 411, startPoint y: 411, endPoint x: 795, endPoint y: 375, distance: 385.7
drag, startPoint x: 424, startPoint y: 366, endPoint x: 794, endPoint y: 411, distance: 372.9
drag, startPoint x: 820, startPoint y: 377, endPoint x: 711, endPoint y: 414, distance: 115.4
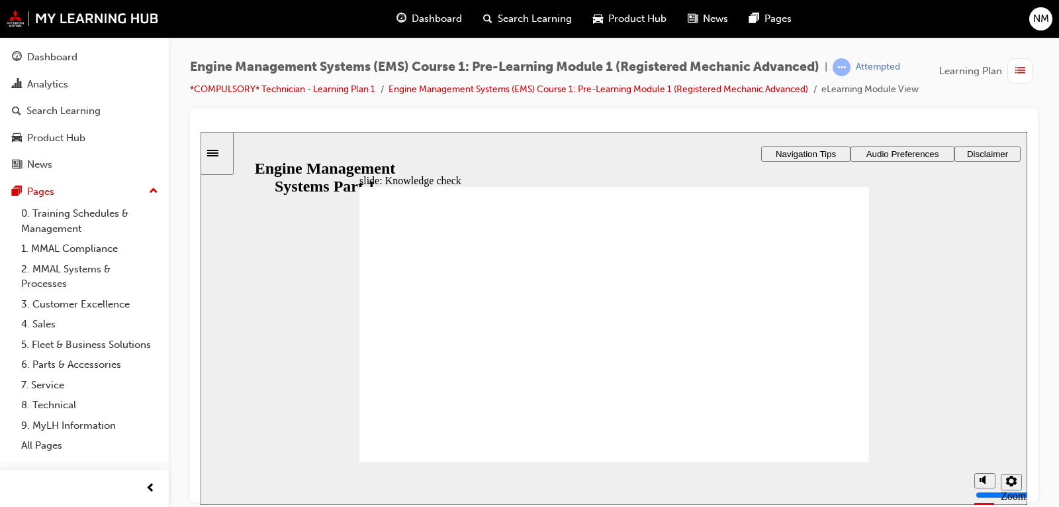
drag, startPoint x: 778, startPoint y: 413, endPoint x: 795, endPoint y: 372, distance: 44.5
drag, startPoint x: 435, startPoint y: 291, endPoint x: 592, endPoint y: 381, distance: 181.3
drag, startPoint x: 433, startPoint y: 387, endPoint x: 588, endPoint y: 326, distance: 166.7
drag, startPoint x: 434, startPoint y: 313, endPoint x: 748, endPoint y: 285, distance: 315.1
drag, startPoint x: 437, startPoint y: 338, endPoint x: 812, endPoint y: 413, distance: 382.3
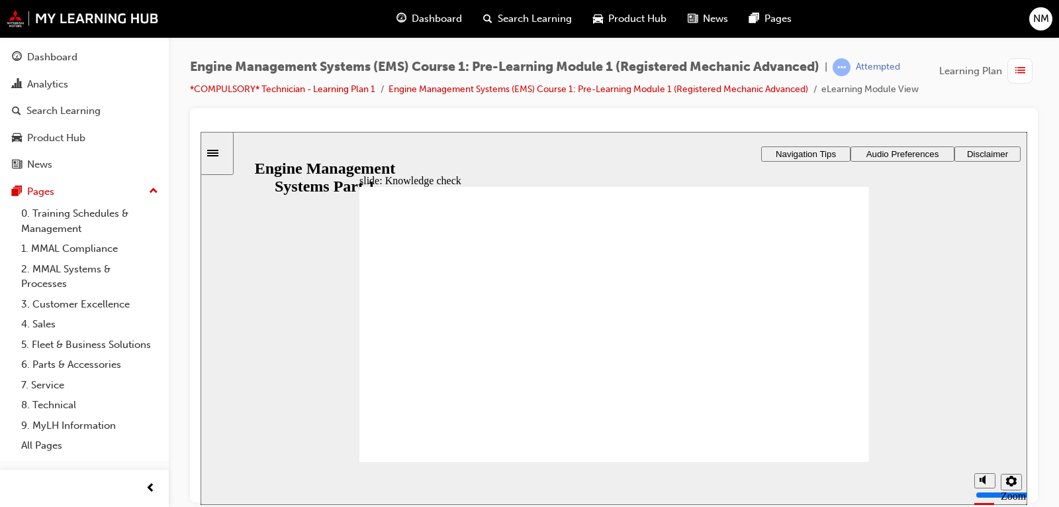
click at [48, 58] on div "Dashboard" at bounding box center [52, 57] width 50 height 15
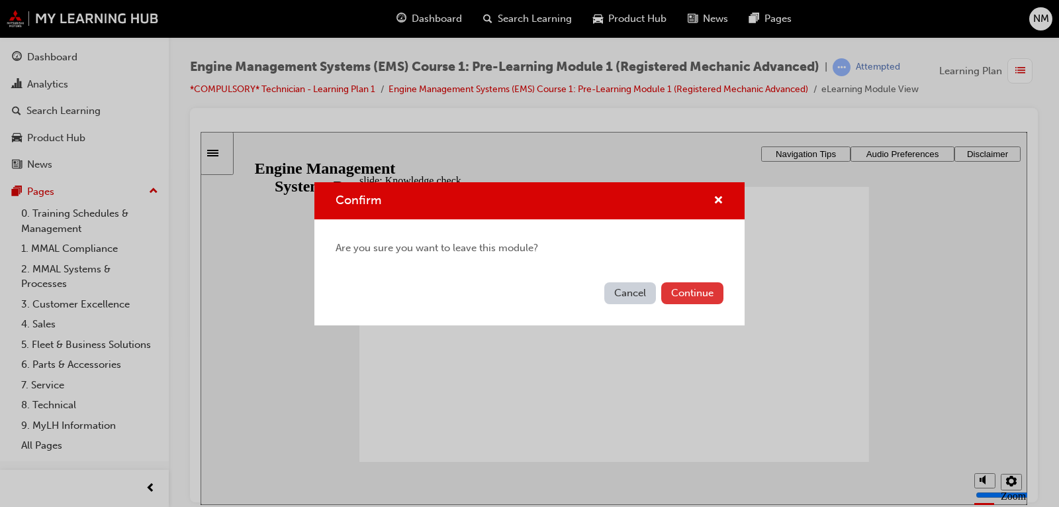
click at [681, 291] on button "Continue" at bounding box center [692, 293] width 62 height 22
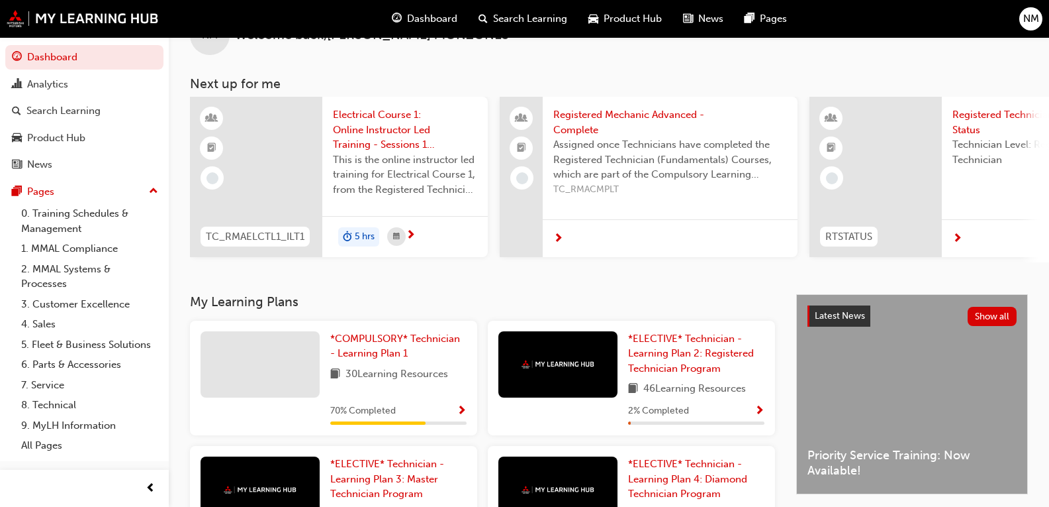
scroll to position [66, 0]
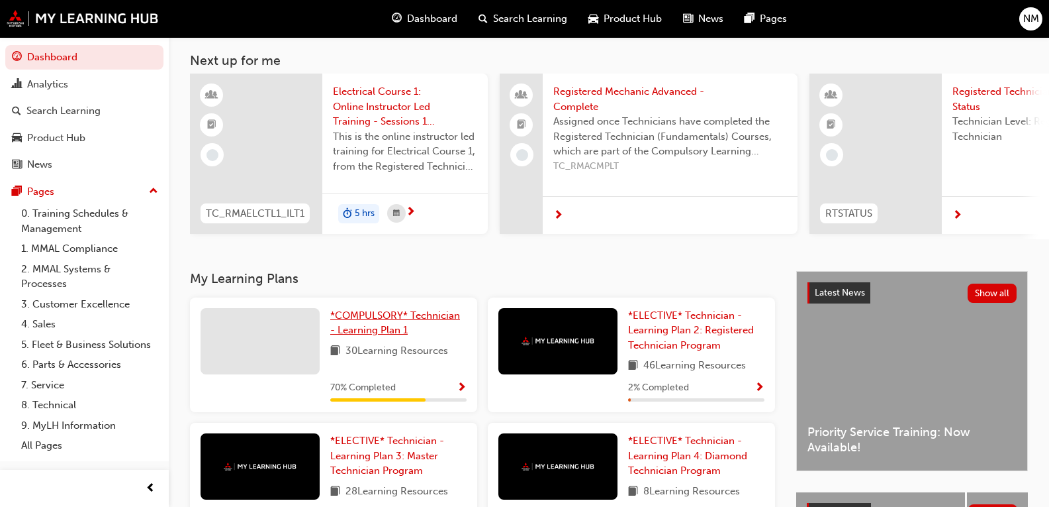
click at [376, 336] on span "*COMPULSORY* Technician - Learning Plan 1" at bounding box center [395, 322] width 130 height 27
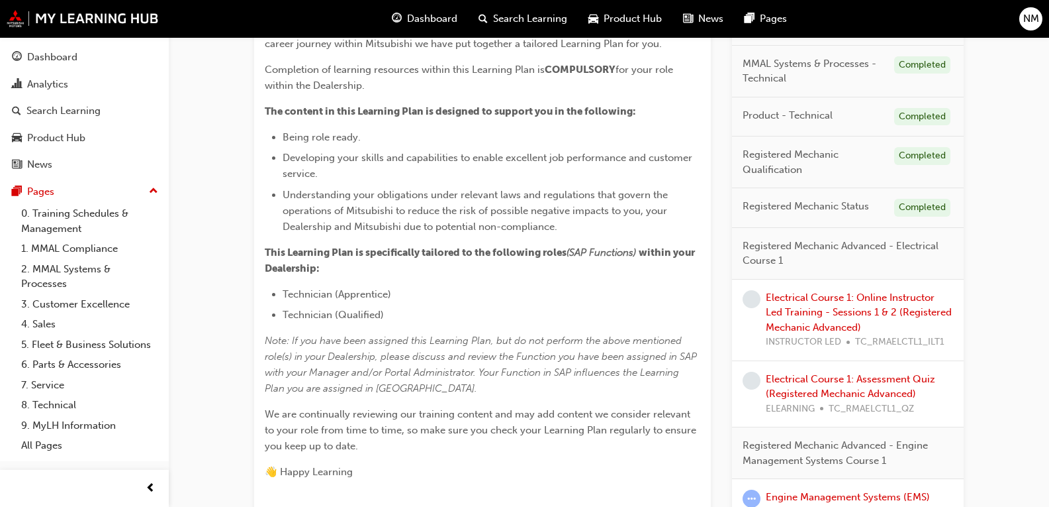
scroll to position [328, 0]
click at [684, 310] on link "Electrical Course 1: Online Instructor Led Training - Sessions 1 & 2 (Registere…" at bounding box center [859, 313] width 186 height 42
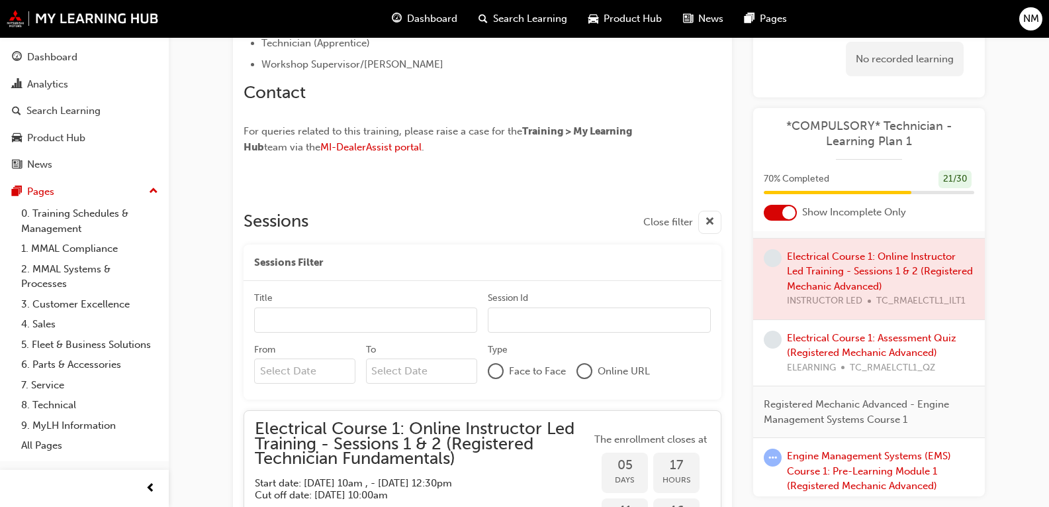
scroll to position [530, 0]
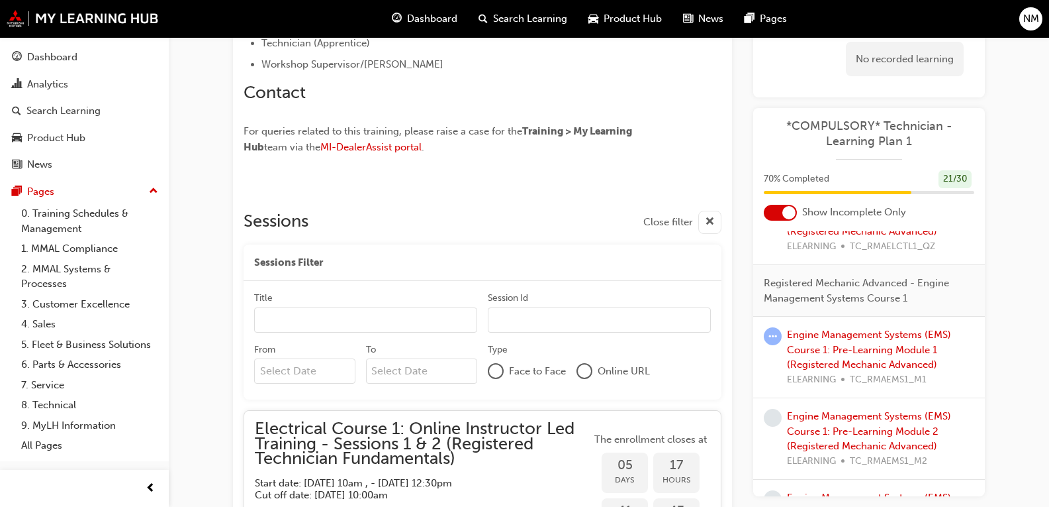
click at [684, 371] on div "Engine Management Systems (EMS) Course 1: Pre-Learning Module 1 (Registered Mec…" at bounding box center [880, 357] width 187 height 60
click at [684, 346] on link "Engine Management Systems (EMS) Course 1: Pre-Learning Module 1 (Registered Mec…" at bounding box center [869, 349] width 164 height 42
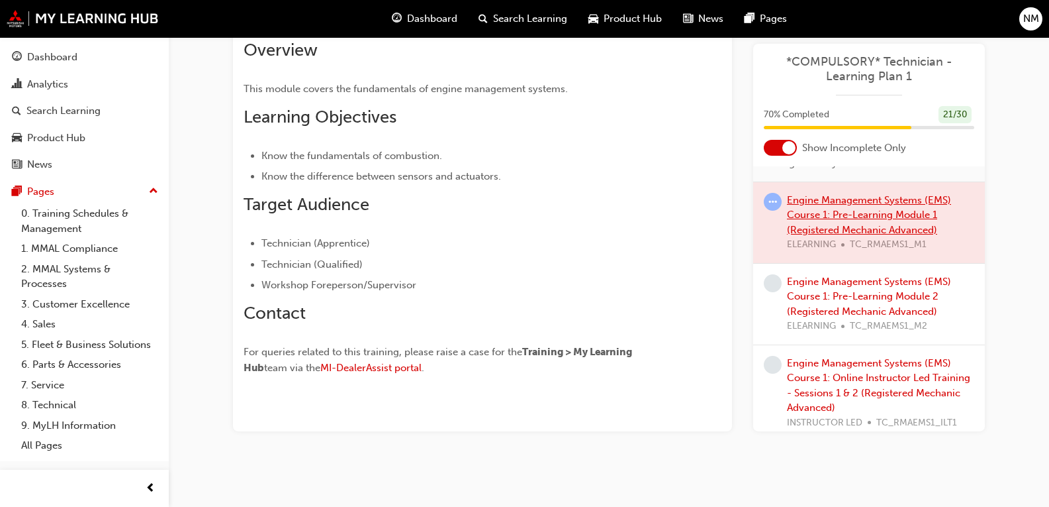
scroll to position [443, 0]
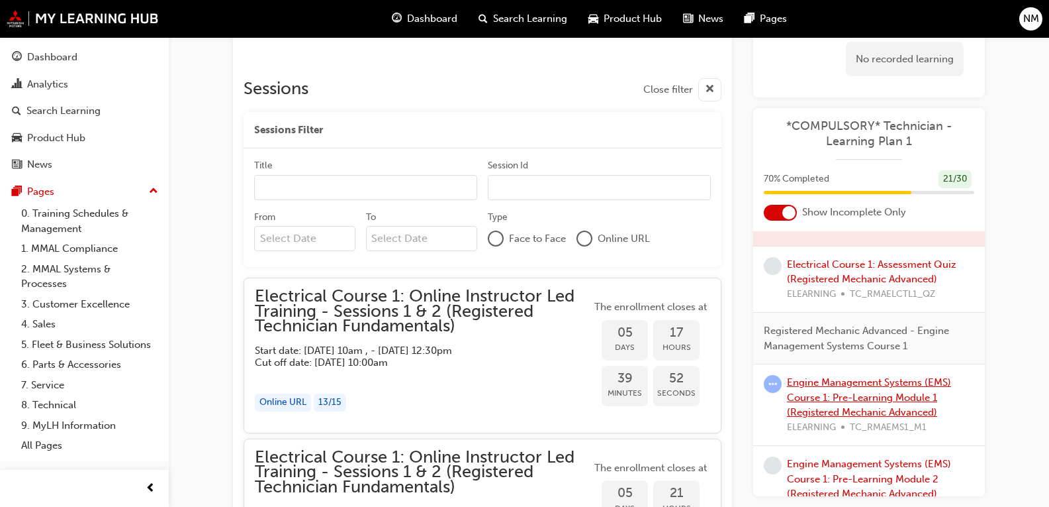
scroll to position [514, 0]
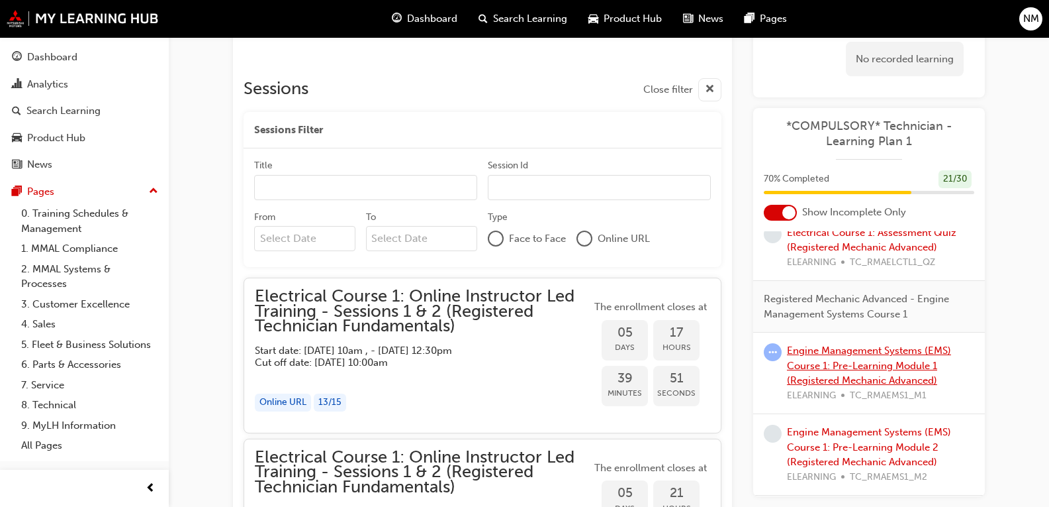
click at [684, 367] on link "Engine Management Systems (EMS) Course 1: Pre-Learning Module 1 (Registered Mec…" at bounding box center [869, 365] width 164 height 42
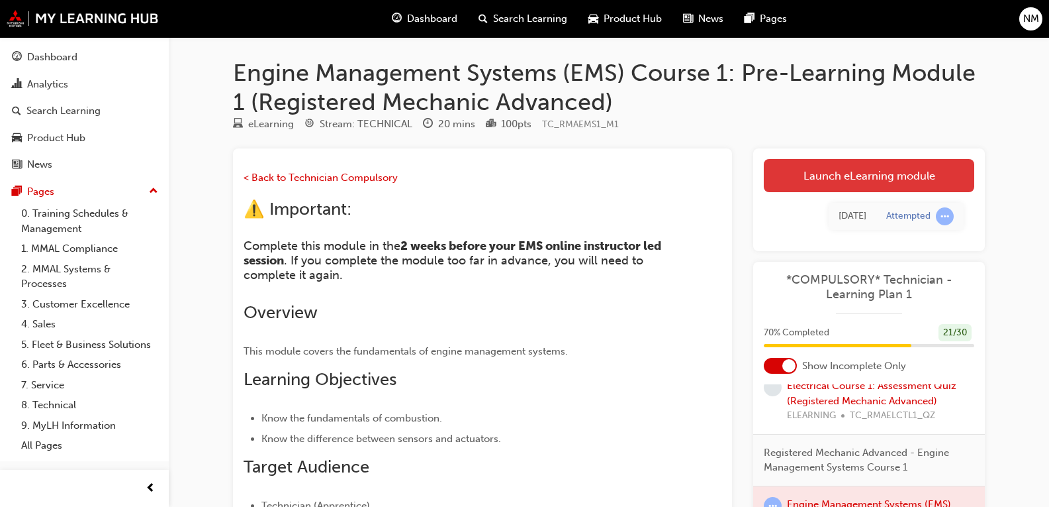
click at [684, 164] on link "Launch eLearning module" at bounding box center [869, 175] width 211 height 33
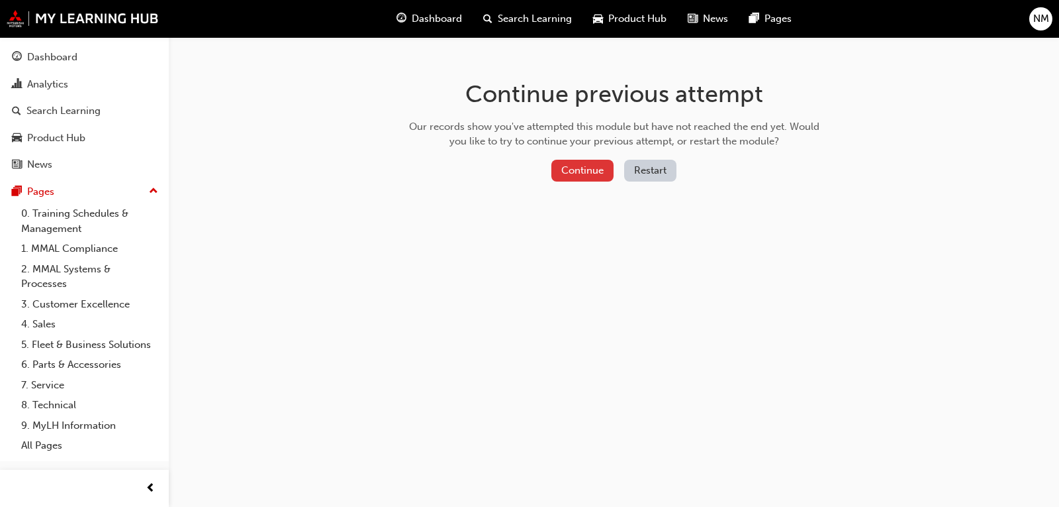
click at [565, 170] on button "Continue" at bounding box center [583, 171] width 62 height 22
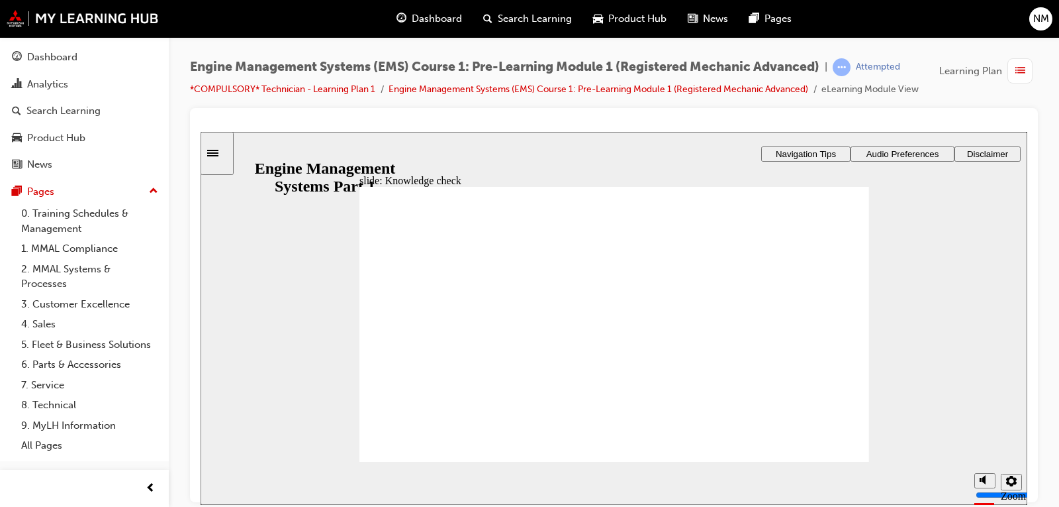
radio input "true"
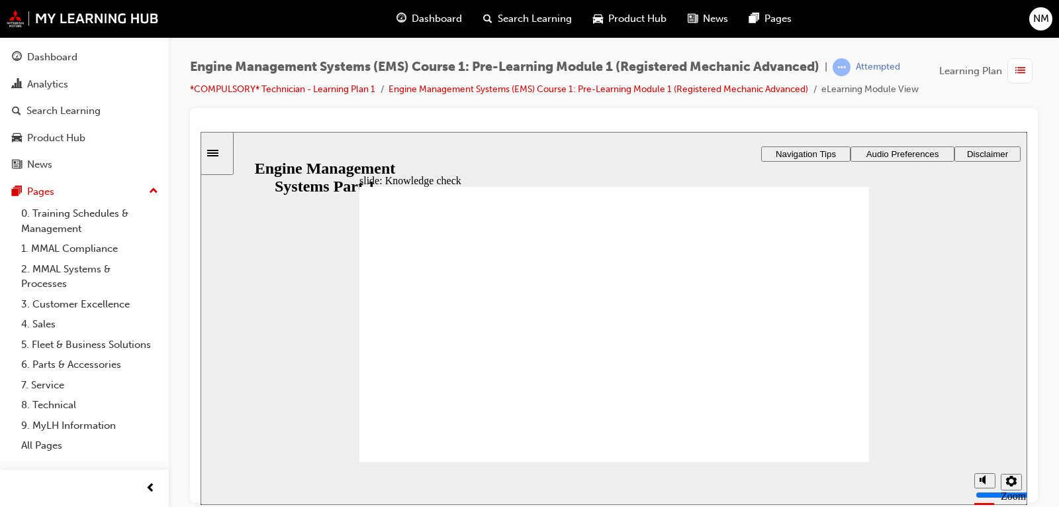
drag, startPoint x: 683, startPoint y: 273, endPoint x: 399, endPoint y: 392, distance: 308.4
drag, startPoint x: 638, startPoint y: 277, endPoint x: 663, endPoint y: 394, distance: 120.0
drag, startPoint x: 592, startPoint y: 279, endPoint x: 663, endPoint y: 328, distance: 87.1
drag, startPoint x: 533, startPoint y: 269, endPoint x: 420, endPoint y: 320, distance: 123.6
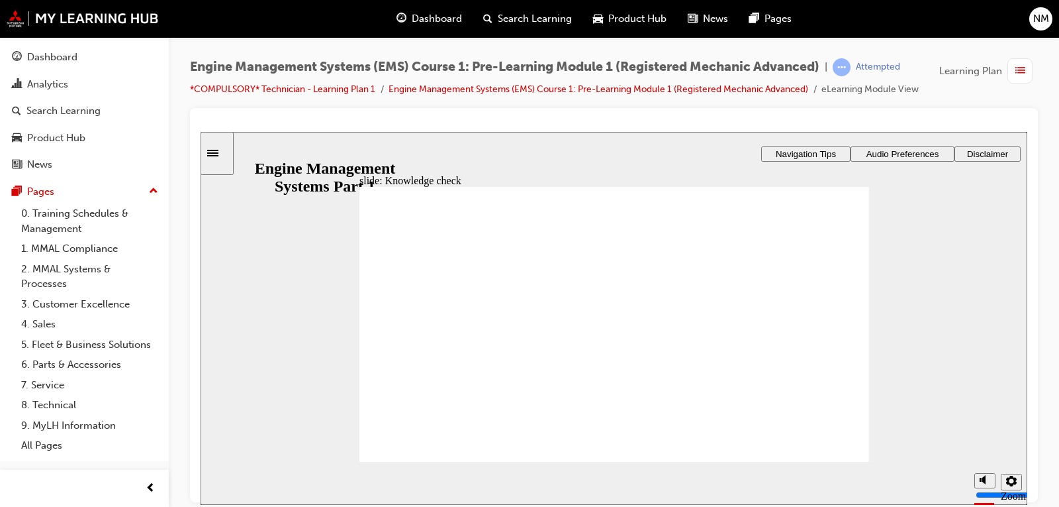
drag, startPoint x: 404, startPoint y: 329, endPoint x: 466, endPoint y: 285, distance: 76.1
click at [466, 285] on div "Incorrect You did not select the correct response. Click the image below to see…" at bounding box center [615, 329] width 510 height 287
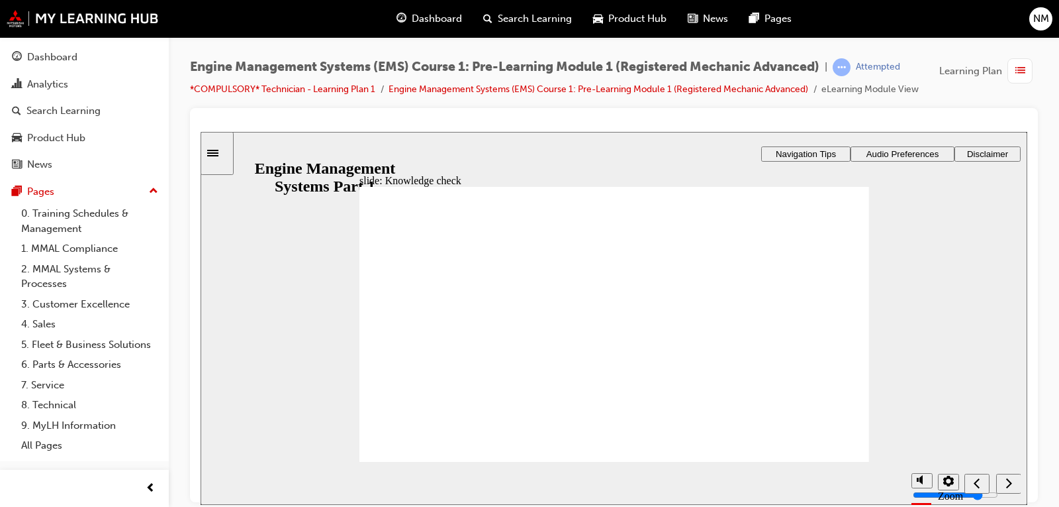
drag, startPoint x: 659, startPoint y: 331, endPoint x: 667, endPoint y: 287, distance: 44.4
click at [666, 291] on div "Rectangle 1 Rectangle 3 Knowledge check Drag and drop the correct illustrations…" at bounding box center [615, 329] width 510 height 287
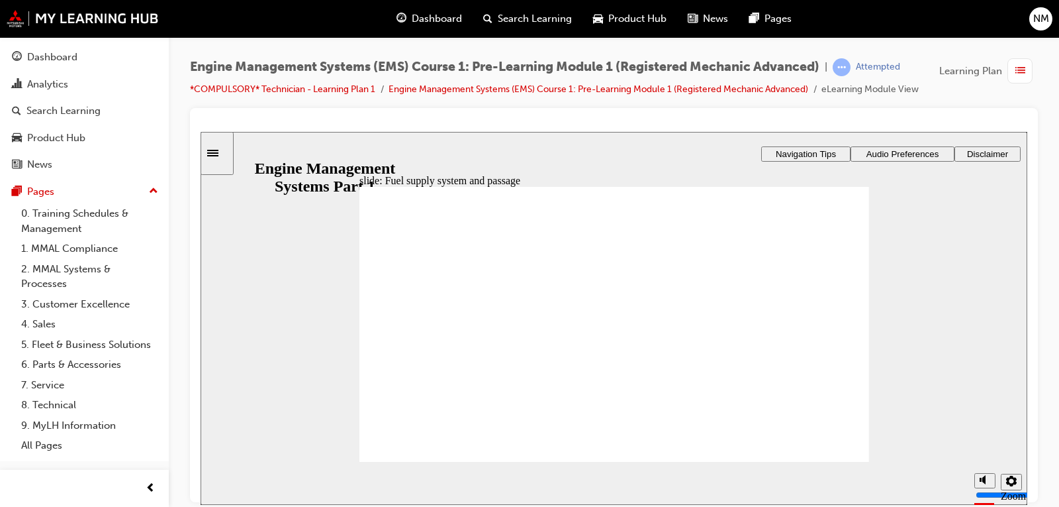
drag, startPoint x: 728, startPoint y: 277, endPoint x: 728, endPoint y: 284, distance: 6.7
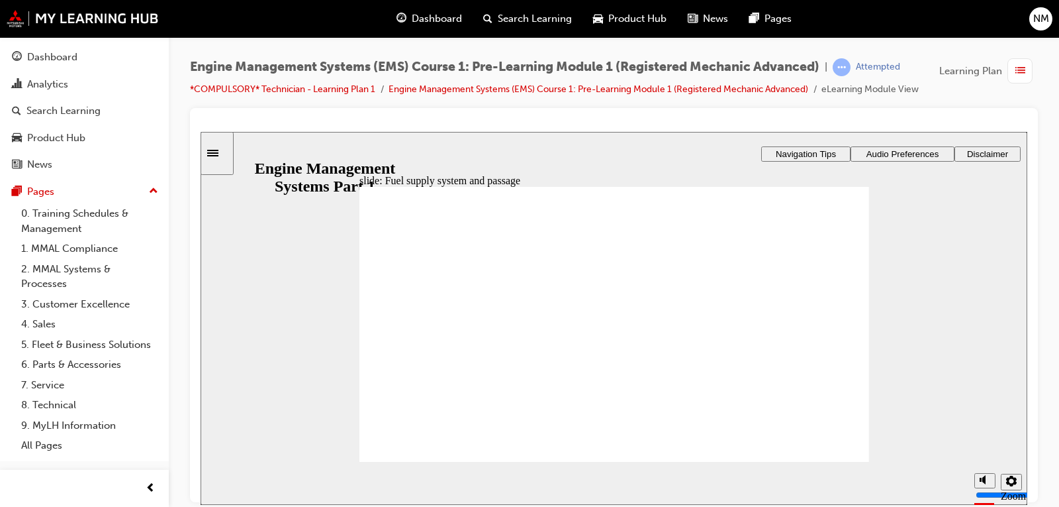
radio input "true"
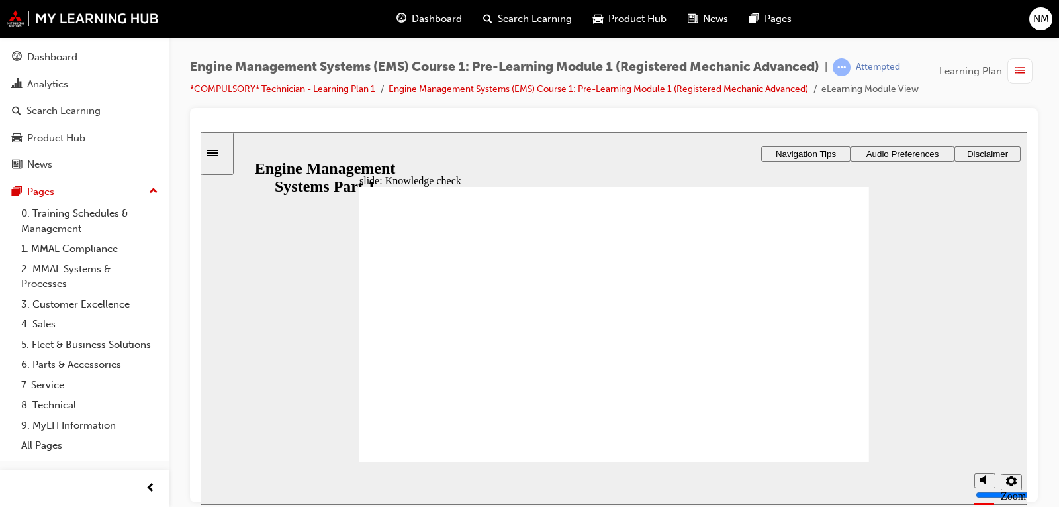
click at [607, 335] on div "Incorrect You did not select the correct response. The manifold absolute pressu…" at bounding box center [615, 329] width 510 height 287
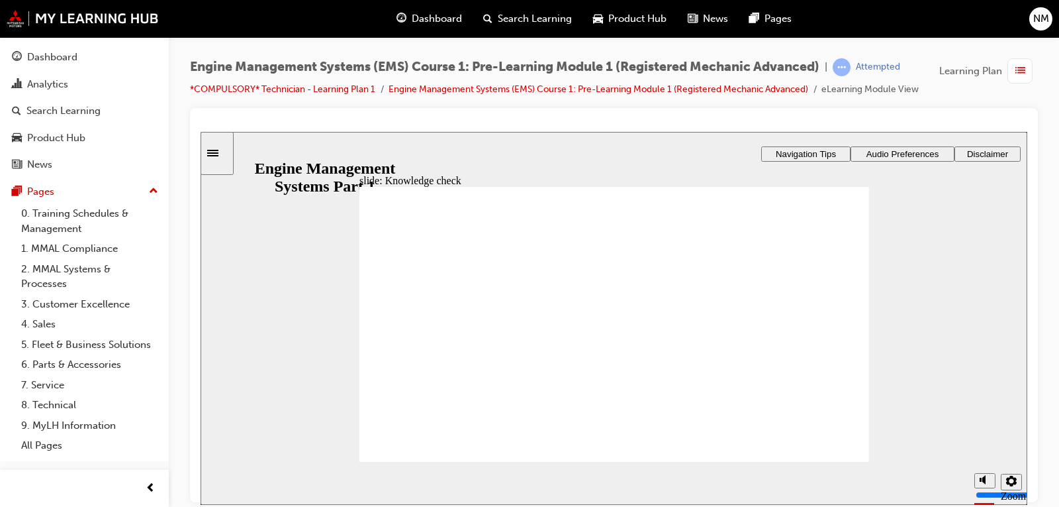
radio input "true"
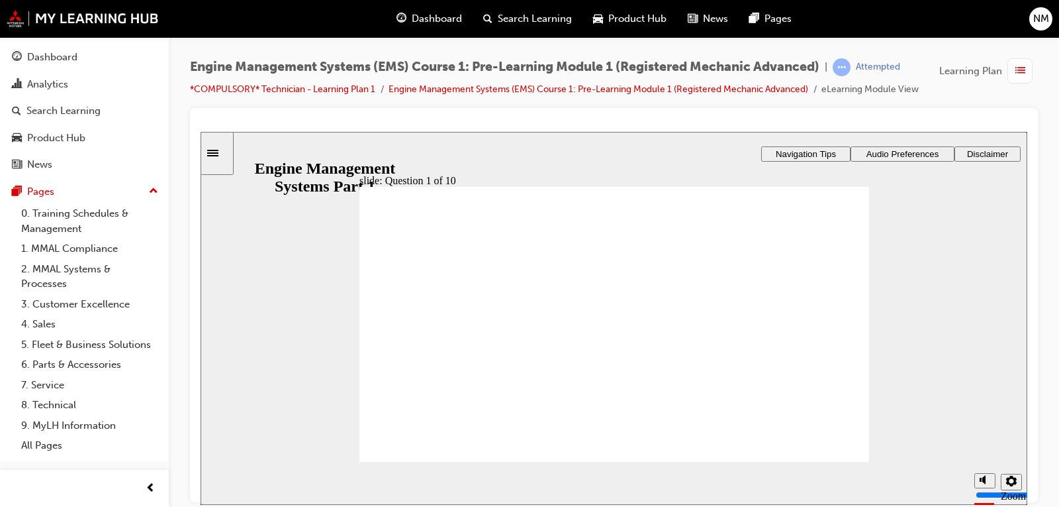
drag, startPoint x: 720, startPoint y: 279, endPoint x: 404, endPoint y: 332, distance: 320.1
drag, startPoint x: 569, startPoint y: 273, endPoint x: 432, endPoint y: 387, distance: 178.2
drag, startPoint x: 481, startPoint y: 279, endPoint x: 647, endPoint y: 327, distance: 173.1
drag, startPoint x: 648, startPoint y: 274, endPoint x: 646, endPoint y: 385, distance: 110.6
drag, startPoint x: 649, startPoint y: 399, endPoint x: 581, endPoint y: 293, distance: 126.2
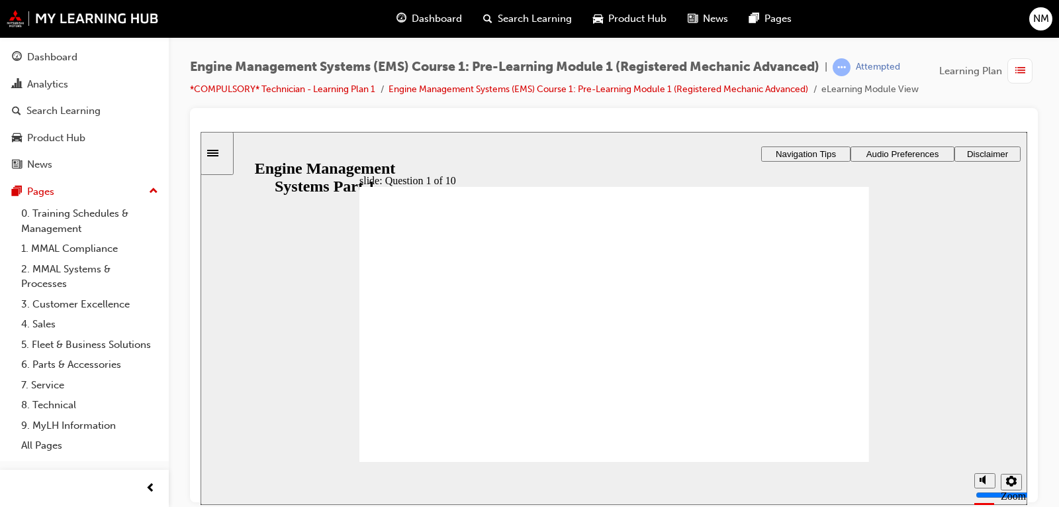
drag, startPoint x: 415, startPoint y: 389, endPoint x: 647, endPoint y: 387, distance: 231.8
drag, startPoint x: 661, startPoint y: 277, endPoint x: 436, endPoint y: 390, distance: 251.7
drag, startPoint x: 613, startPoint y: 292, endPoint x: 746, endPoint y: 332, distance: 138.5
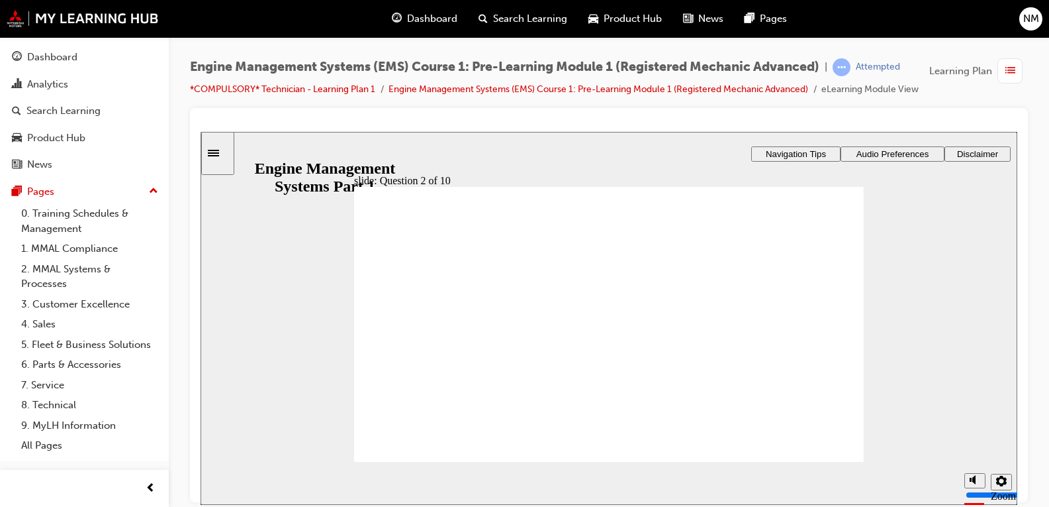
drag, startPoint x: 435, startPoint y: 283, endPoint x: 481, endPoint y: 371, distance: 99.5
drag, startPoint x: 726, startPoint y: 280, endPoint x: 765, endPoint y: 369, distance: 96.9
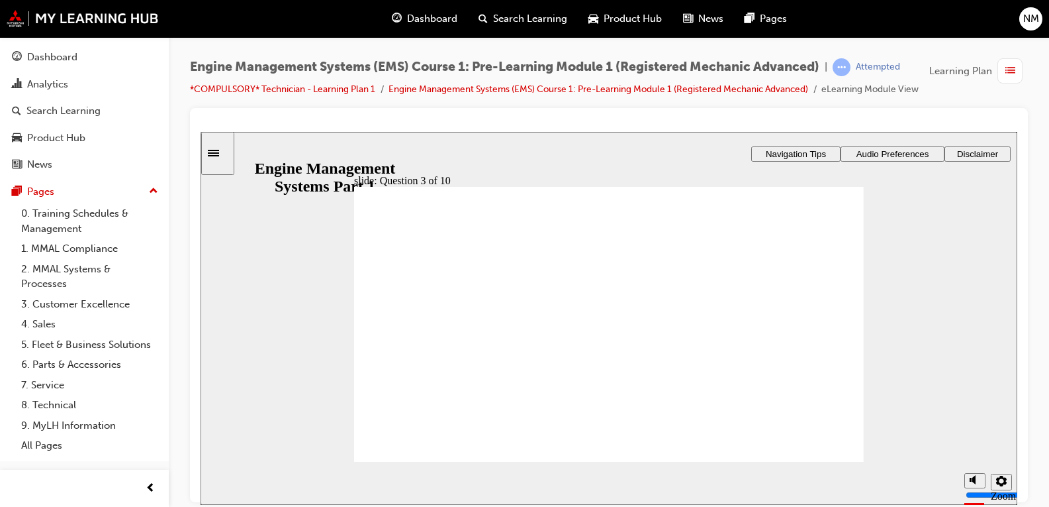
radio input "true"
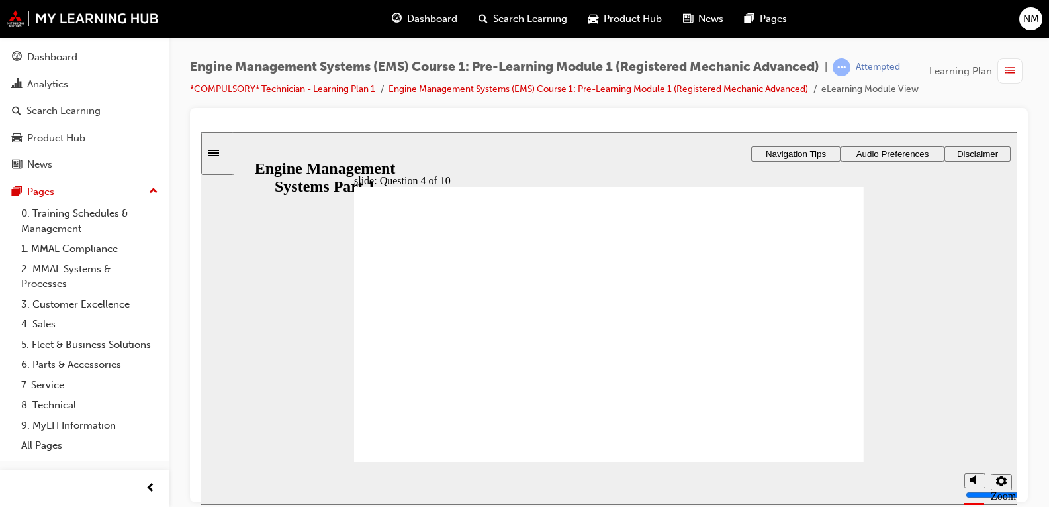
radio input "true"
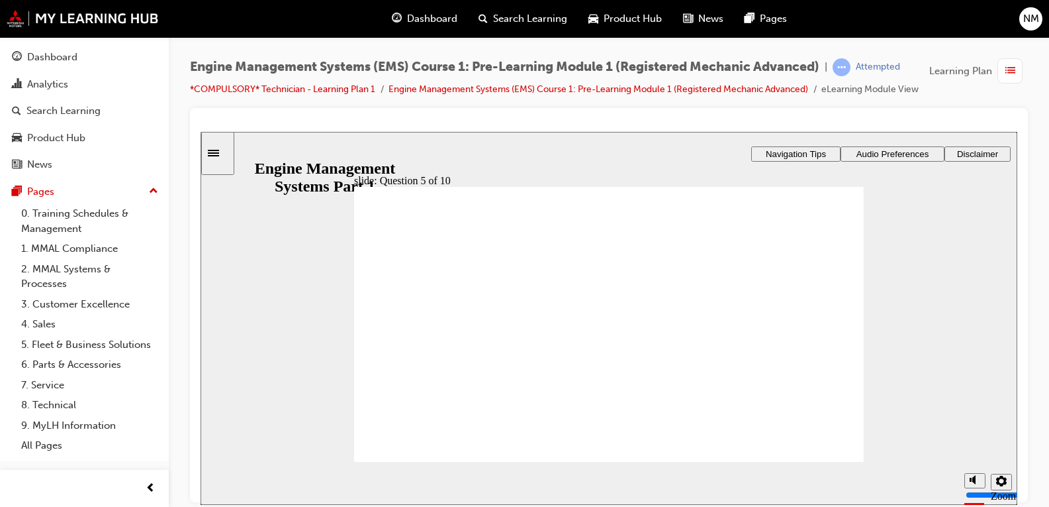
radio input "true"
drag, startPoint x: 614, startPoint y: 284, endPoint x: 447, endPoint y: 337, distance: 175.1
drag, startPoint x: 485, startPoint y: 280, endPoint x: 457, endPoint y: 352, distance: 77.3
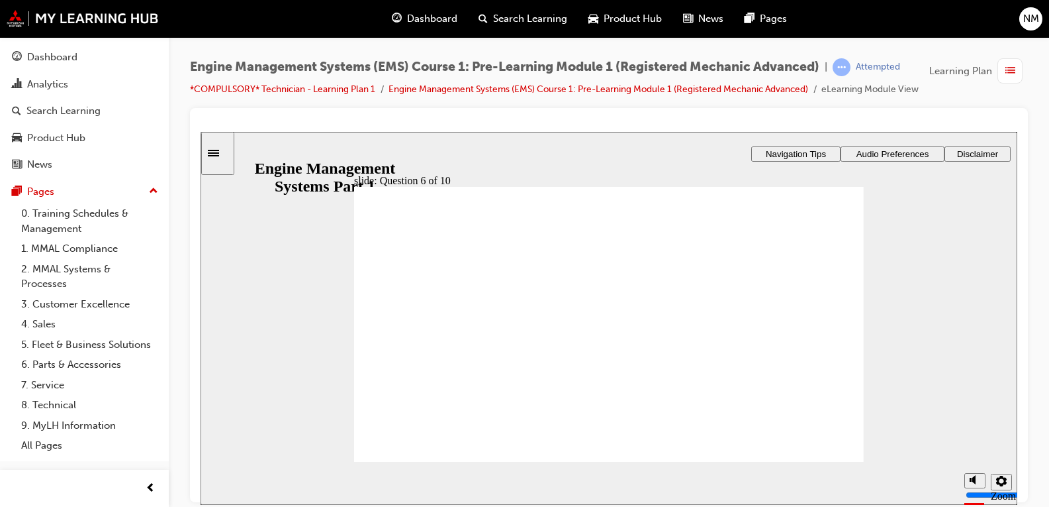
drag, startPoint x: 703, startPoint y: 281, endPoint x: 406, endPoint y: 383, distance: 313.7
checkbox input "true"
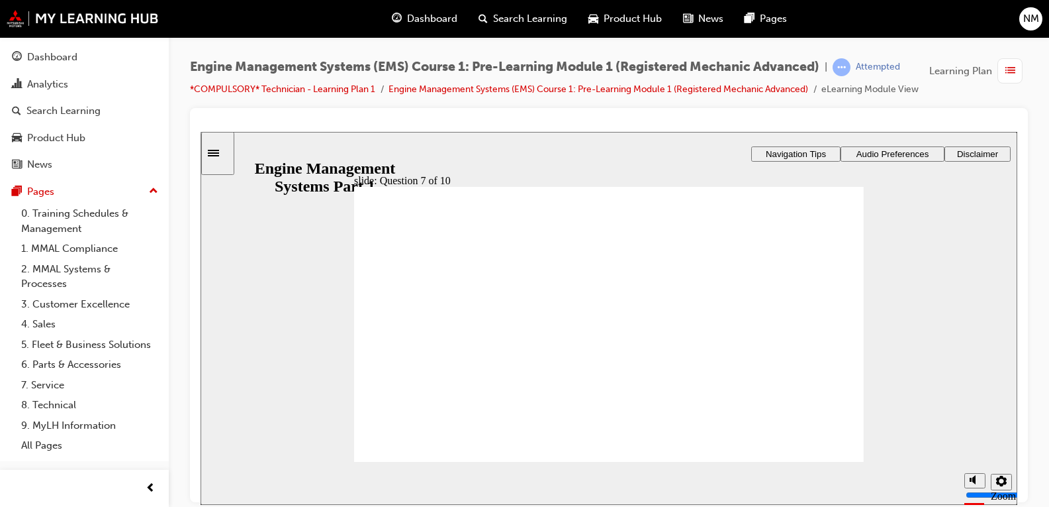
checkbox input "true"
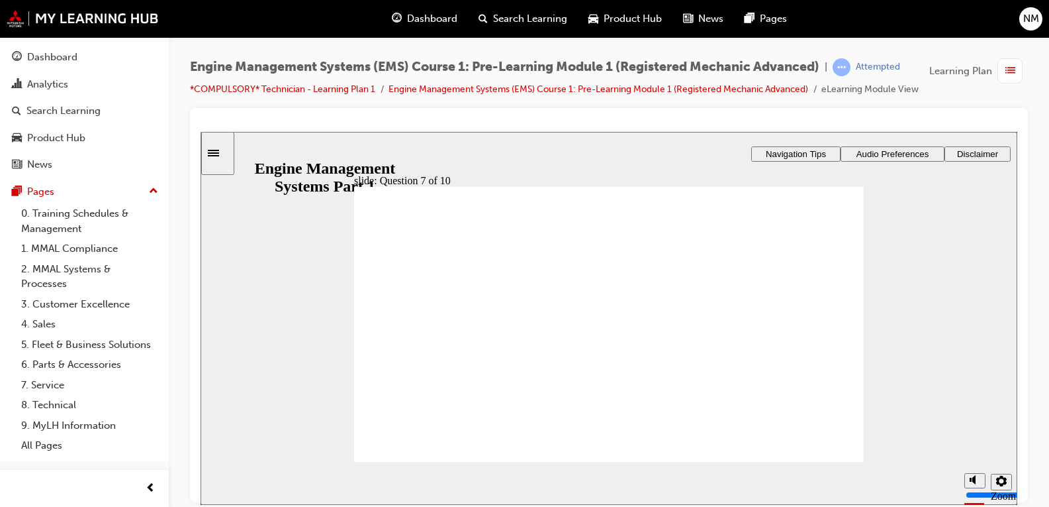
checkbox input "true"
checkbox input "false"
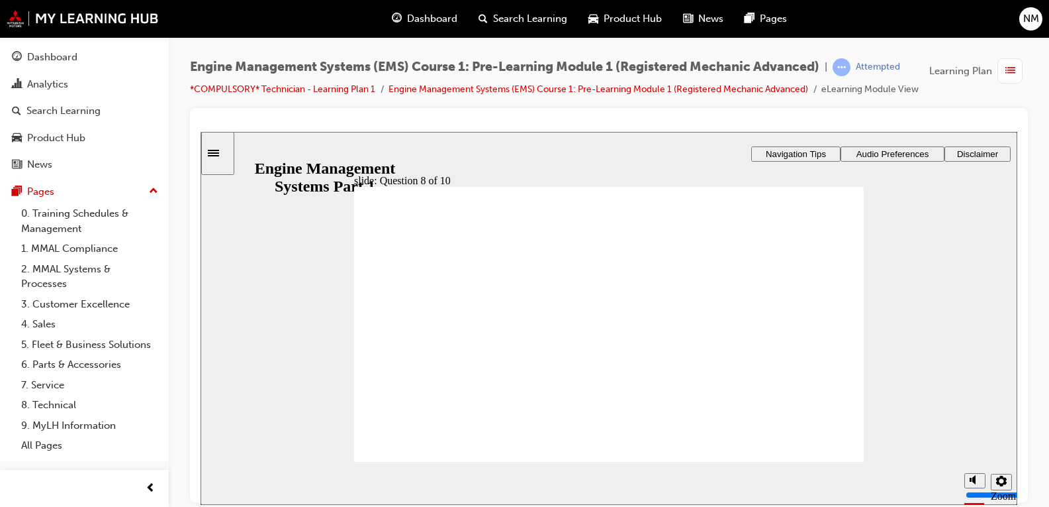
radio input "true"
drag, startPoint x: 658, startPoint y: 272, endPoint x: 406, endPoint y: 311, distance: 255.3
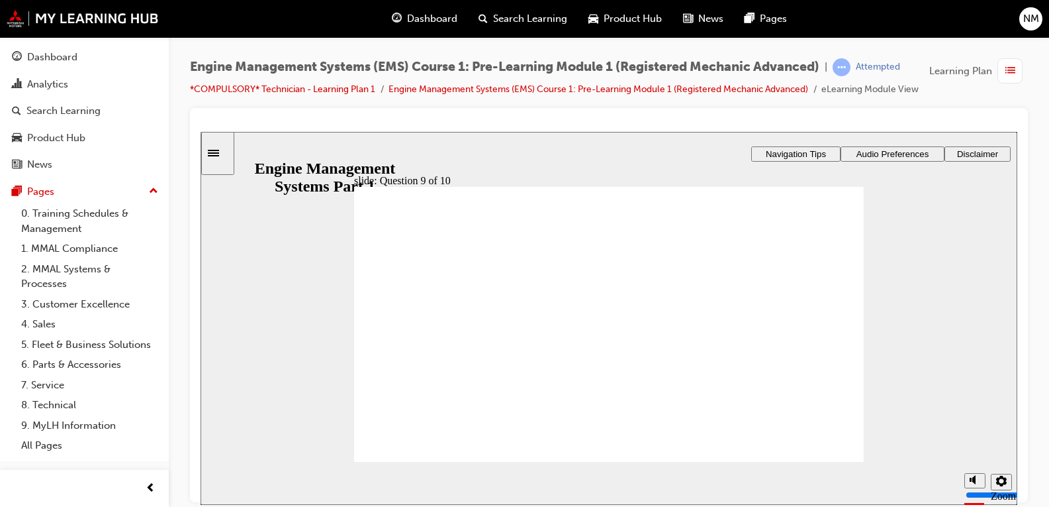
drag, startPoint x: 558, startPoint y: 277, endPoint x: 438, endPoint y: 349, distance: 139.9
drag, startPoint x: 798, startPoint y: 271, endPoint x: 433, endPoint y: 364, distance: 376.6
drag, startPoint x: 423, startPoint y: 271, endPoint x: 442, endPoint y: 403, distance: 133.1
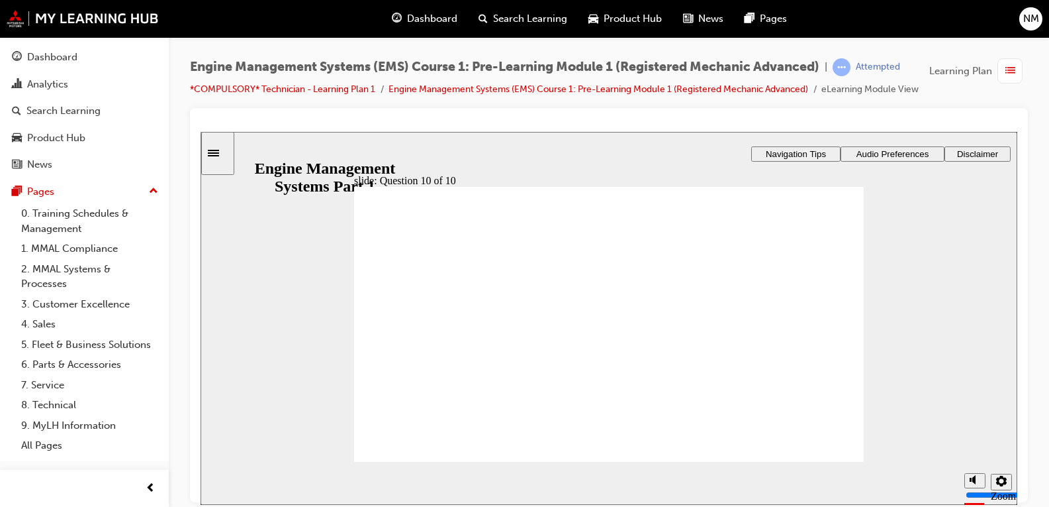
drag, startPoint x: 657, startPoint y: 293, endPoint x: 438, endPoint y: 336, distance: 223.4
drag, startPoint x: 786, startPoint y: 283, endPoint x: 789, endPoint y: 326, distance: 43.8
drag, startPoint x: 436, startPoint y: 286, endPoint x: 669, endPoint y: 354, distance: 242.8
drag, startPoint x: 569, startPoint y: 283, endPoint x: 680, endPoint y: 377, distance: 145.1
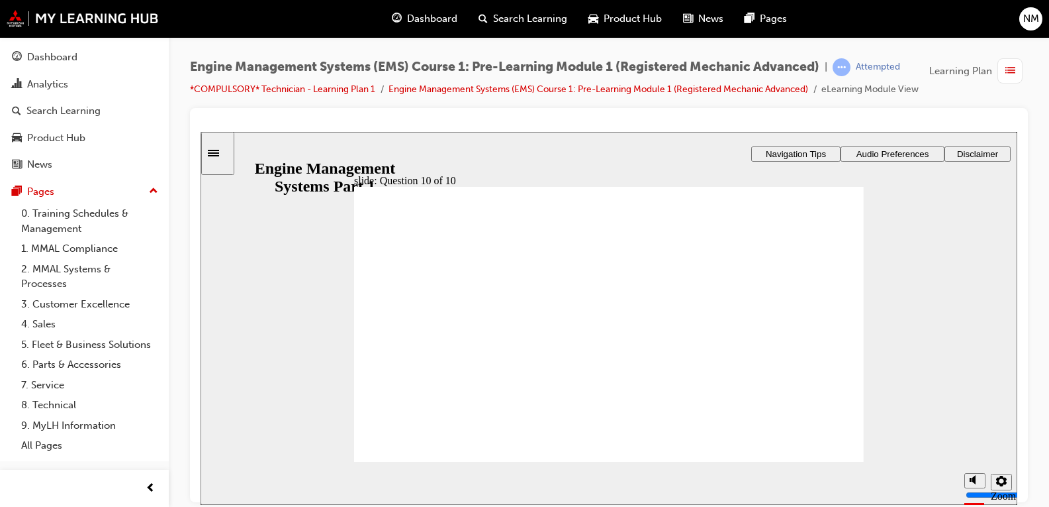
click at [684, 21] on span "NM" at bounding box center [1032, 18] width 16 height 15
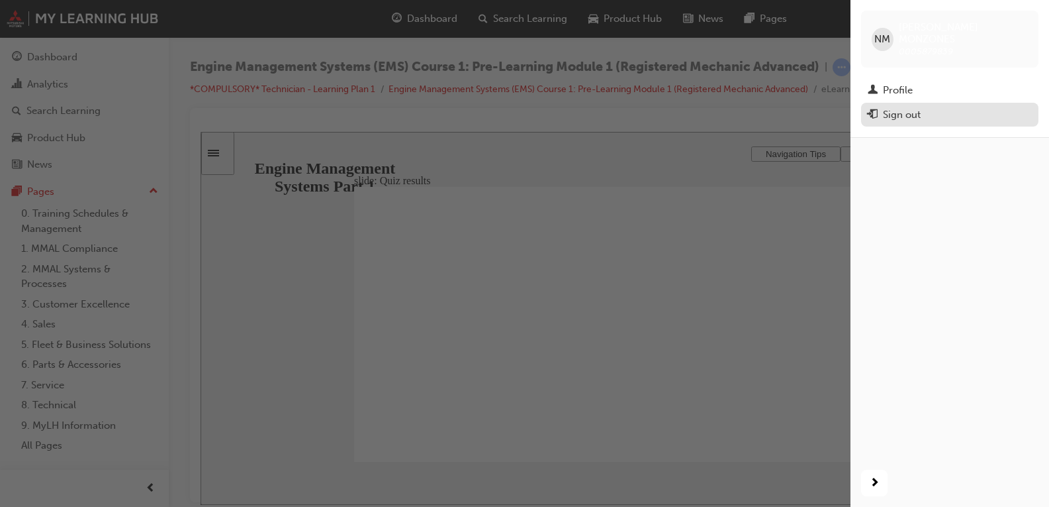
click at [684, 107] on div "Sign out" at bounding box center [950, 115] width 164 height 17
